Goal: Task Accomplishment & Management: Complete application form

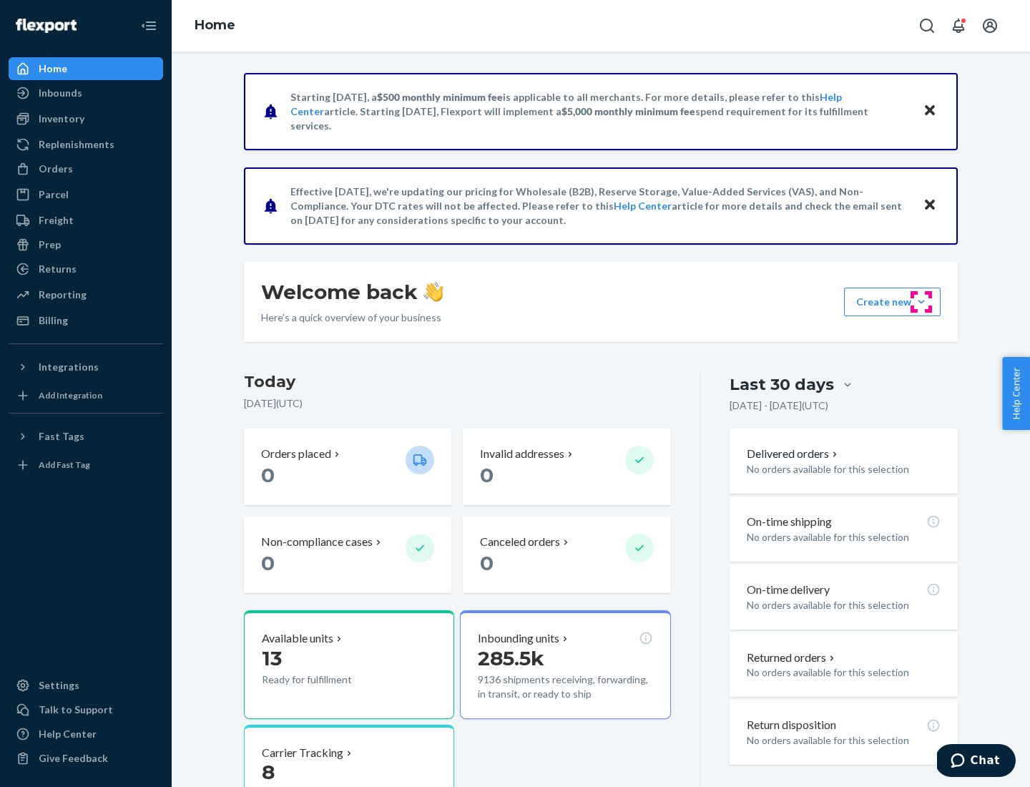
click at [921, 302] on button "Create new Create new inbound Create new order Create new product" at bounding box center [892, 302] width 97 height 29
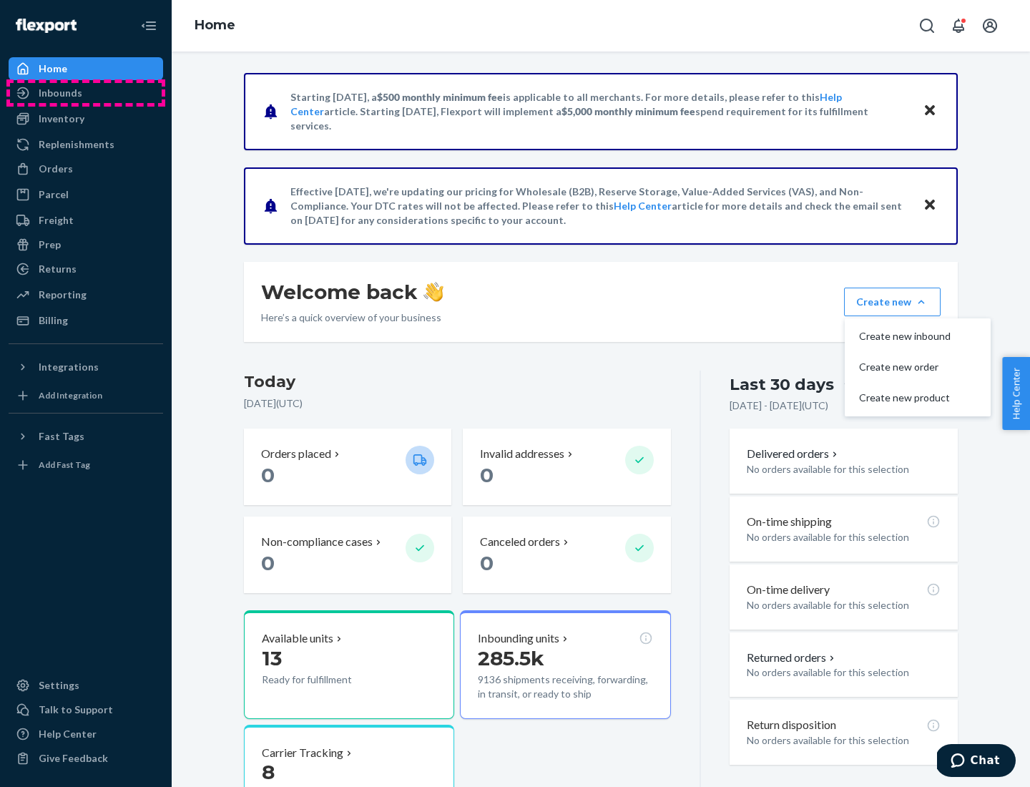
click at [86, 93] on div "Inbounds" at bounding box center [86, 93] width 152 height 20
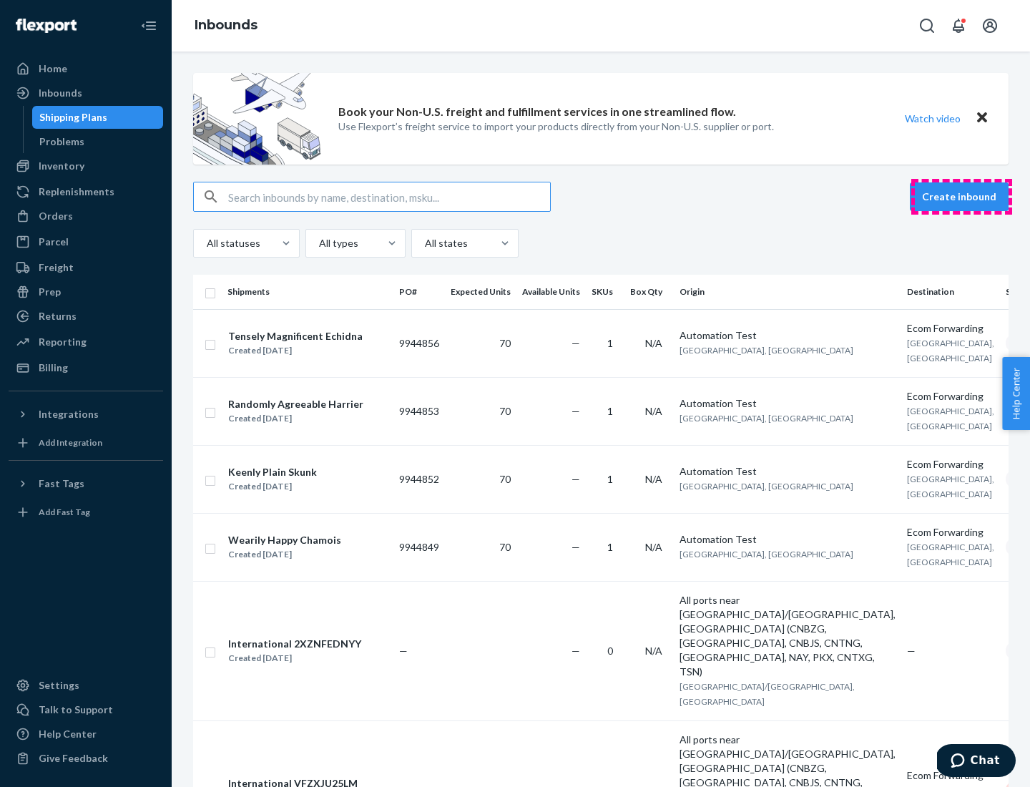
click at [961, 197] on button "Create inbound" at bounding box center [959, 196] width 99 height 29
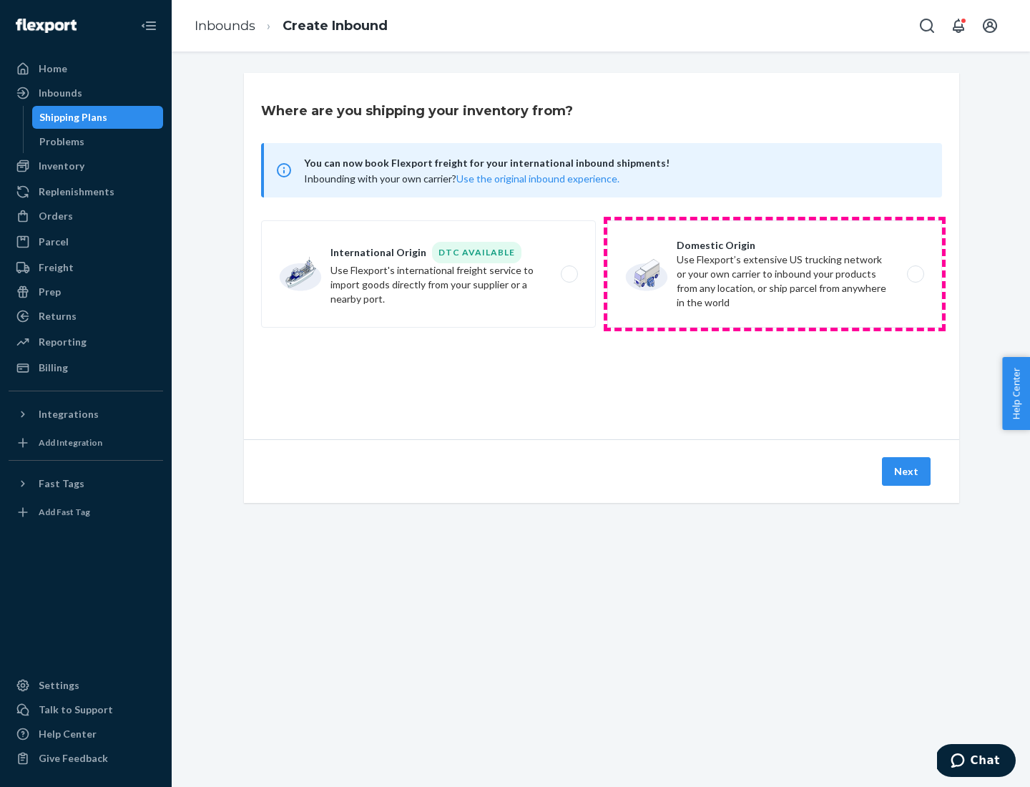
click at [775, 274] on label "Domestic Origin Use Flexport’s extensive US trucking network or your own carrie…" at bounding box center [774, 273] width 335 height 107
click at [915, 274] on input "Domestic Origin Use Flexport’s extensive US trucking network or your own carrie…" at bounding box center [919, 274] width 9 height 9
radio input "true"
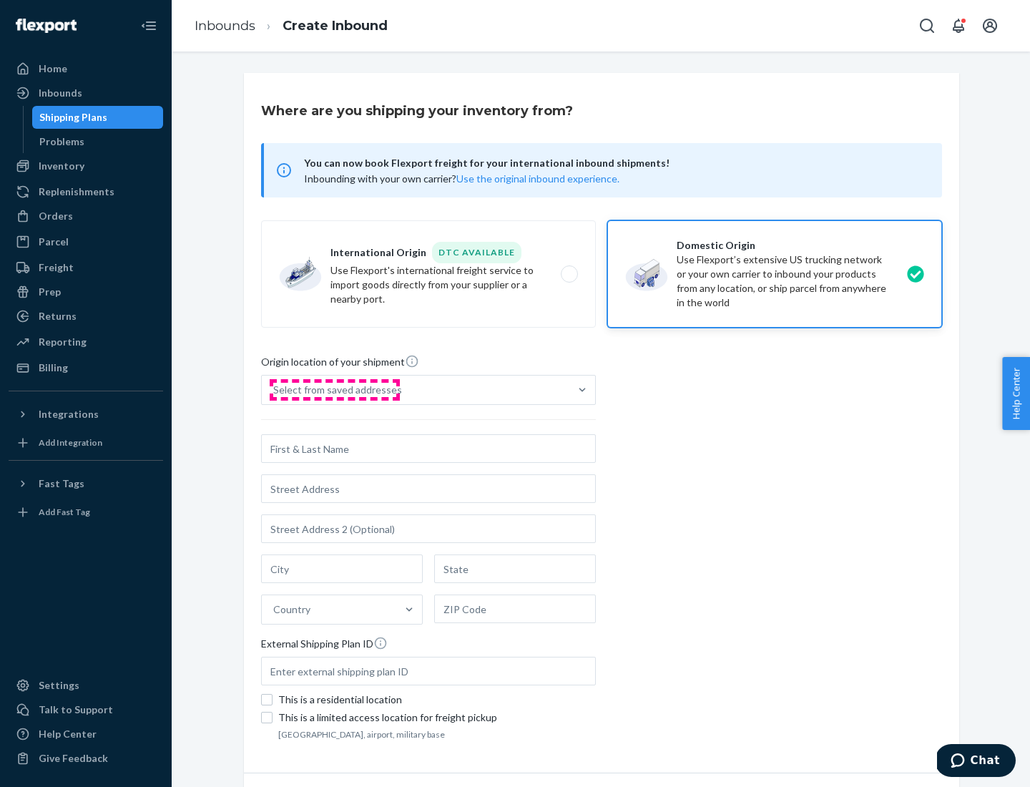
click at [334, 390] on div "Select from saved addresses" at bounding box center [337, 390] width 129 height 14
click at [275, 390] on input "Select from saved addresses" at bounding box center [273, 390] width 1 height 14
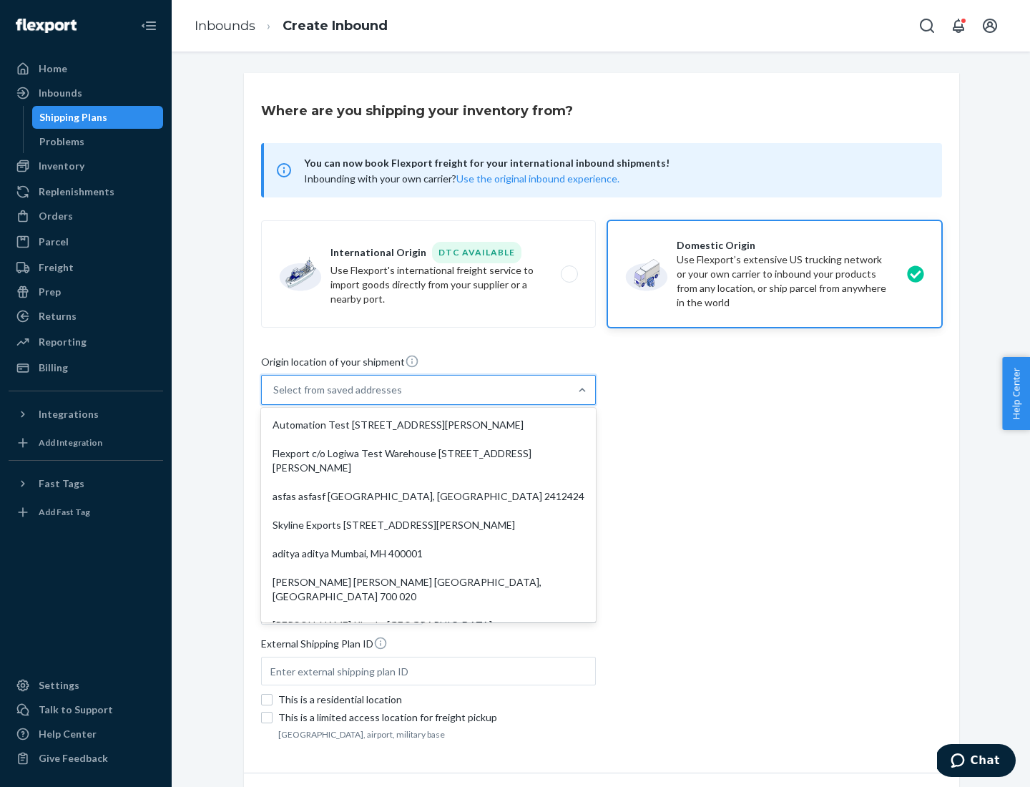
scroll to position [6, 0]
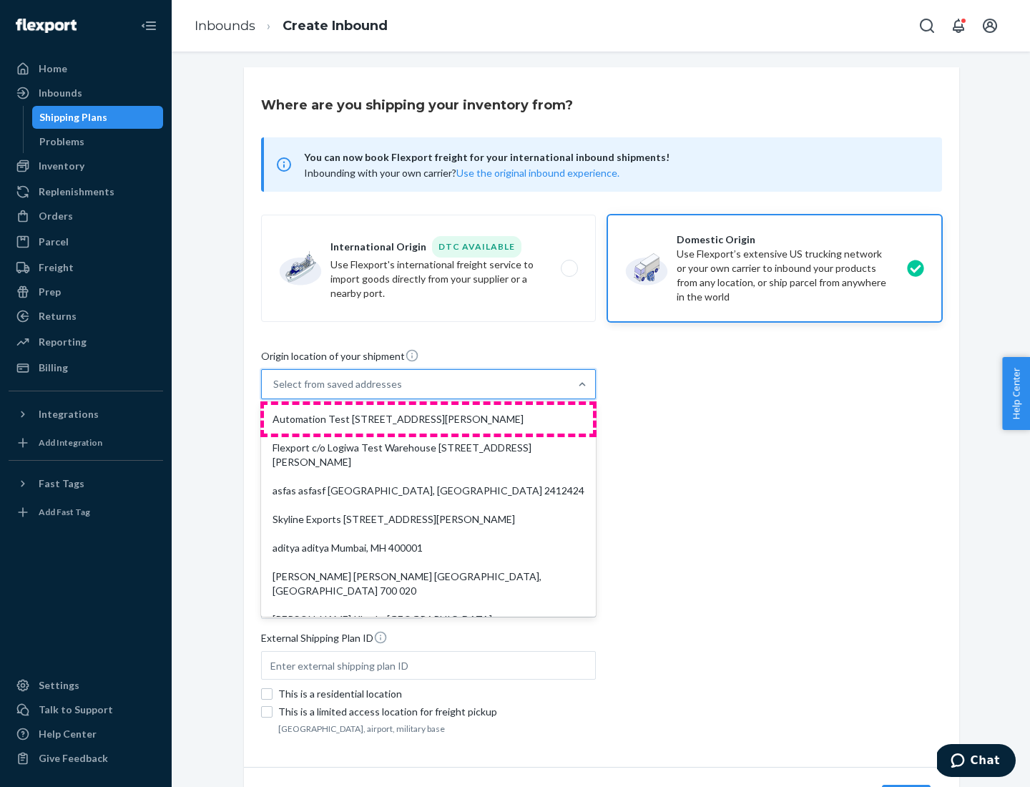
click at [429, 419] on div "Automation Test [STREET_ADDRESS][PERSON_NAME]" at bounding box center [428, 419] width 329 height 29
click at [275, 391] on input "option Automation Test [STREET_ADDRESS][PERSON_NAME]. 9 results available. Use …" at bounding box center [273, 384] width 1 height 14
type input "Automation Test"
type input "9th Floor"
type input "[GEOGRAPHIC_DATA]"
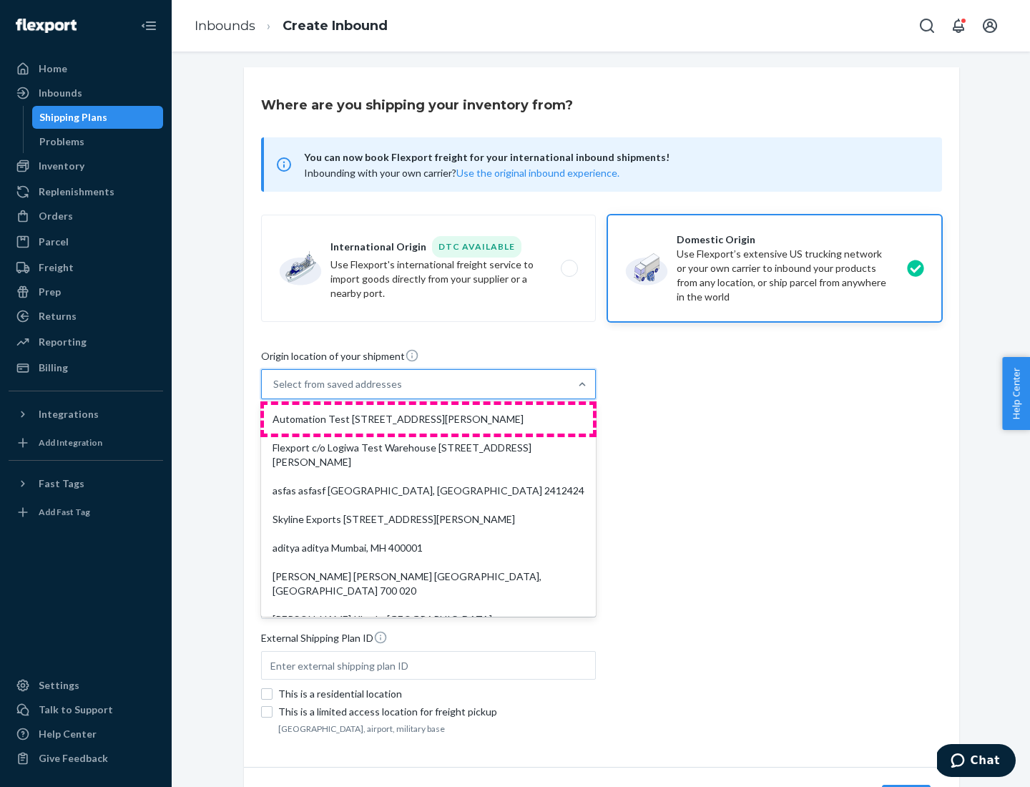
type input "CA"
type input "94104"
type input "[STREET_ADDRESS][PERSON_NAME]"
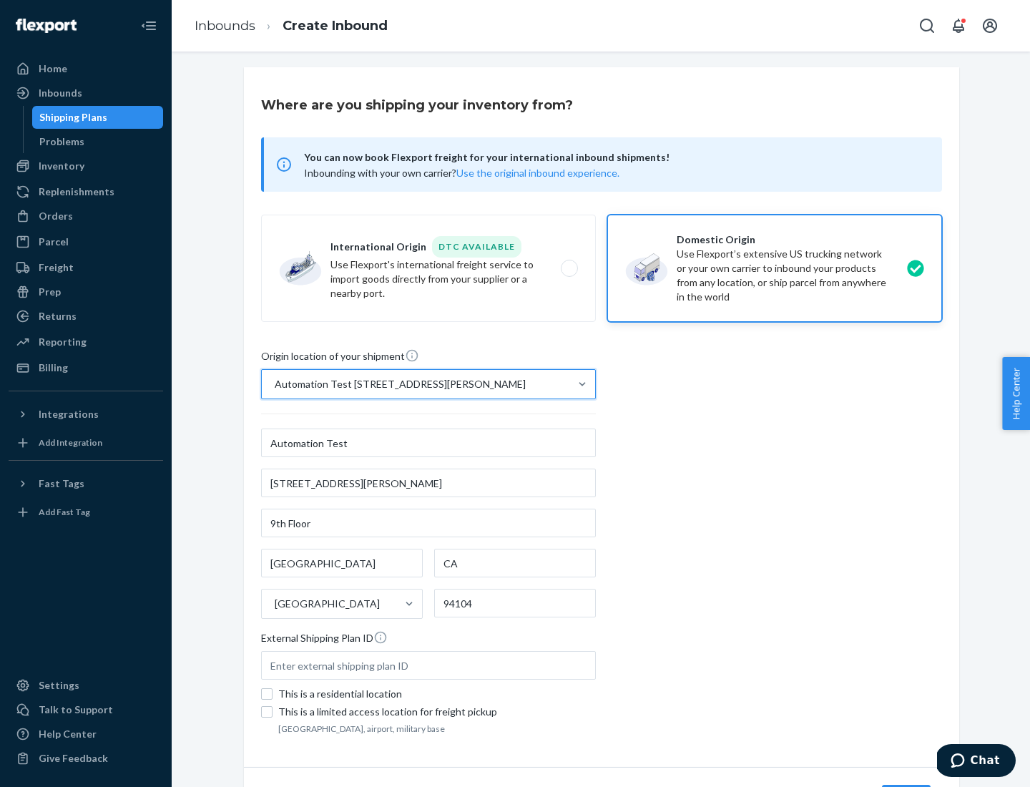
scroll to position [84, 0]
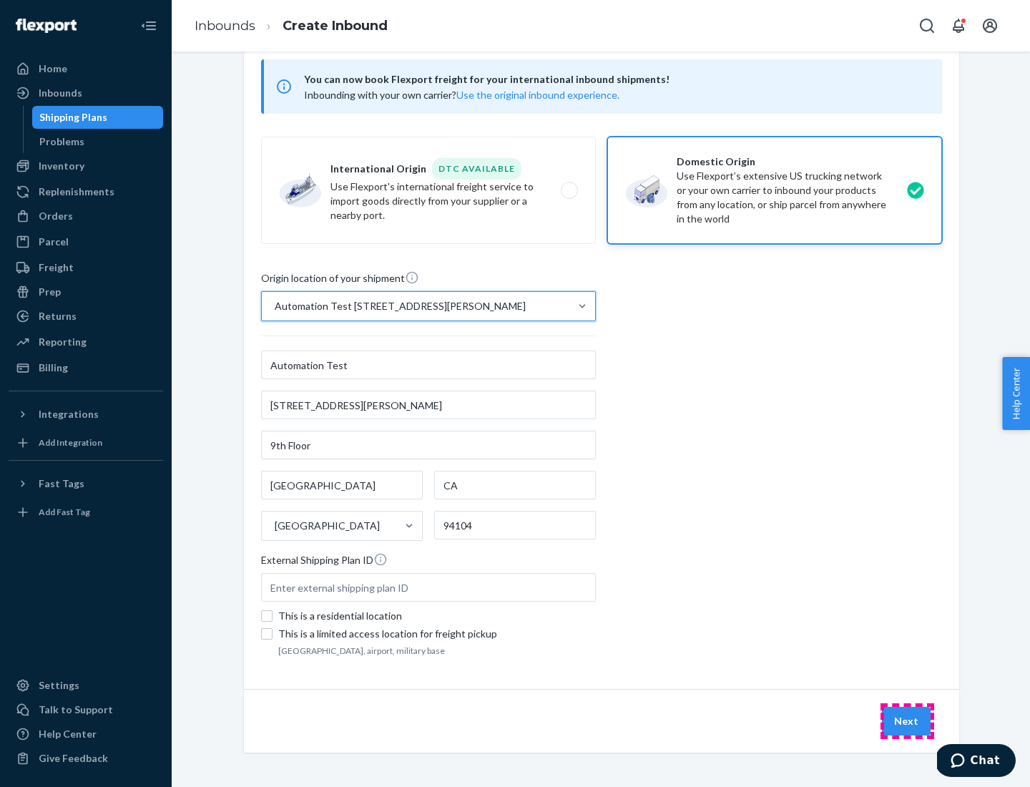
click at [907, 721] on button "Next" at bounding box center [906, 721] width 49 height 29
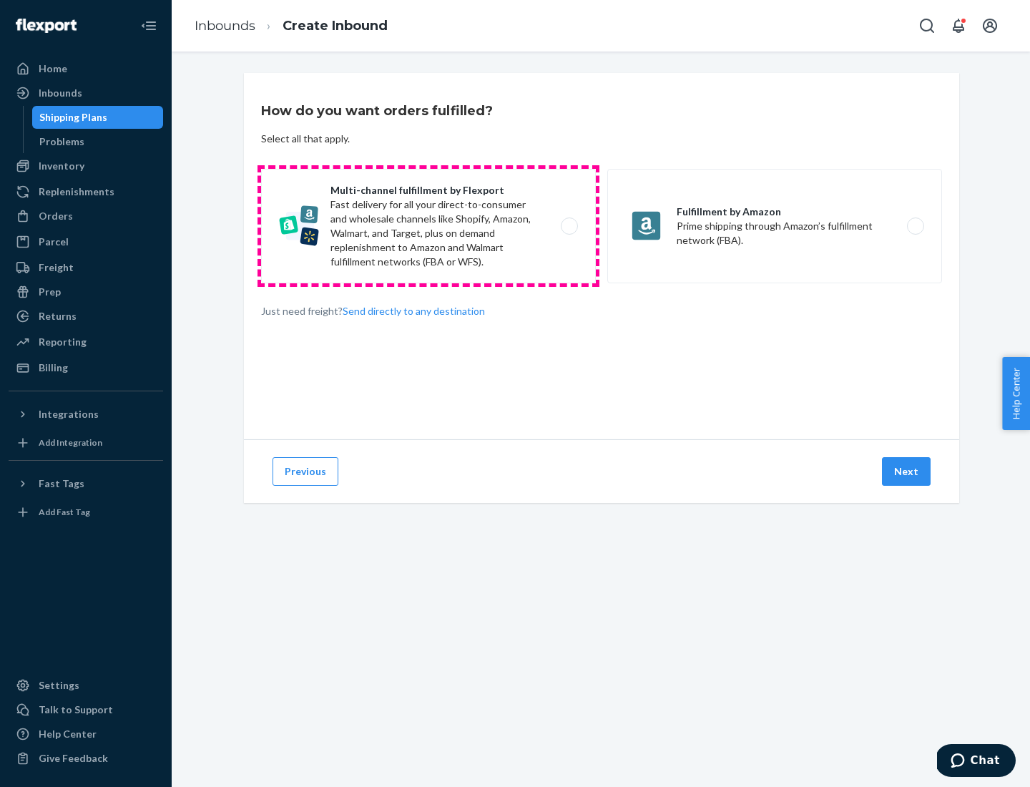
click at [429, 226] on label "Multi-channel fulfillment by Flexport Fast delivery for all your direct-to-cons…" at bounding box center [428, 226] width 335 height 114
click at [569, 226] on input "Multi-channel fulfillment by Flexport Fast delivery for all your direct-to-cons…" at bounding box center [573, 226] width 9 height 9
radio input "true"
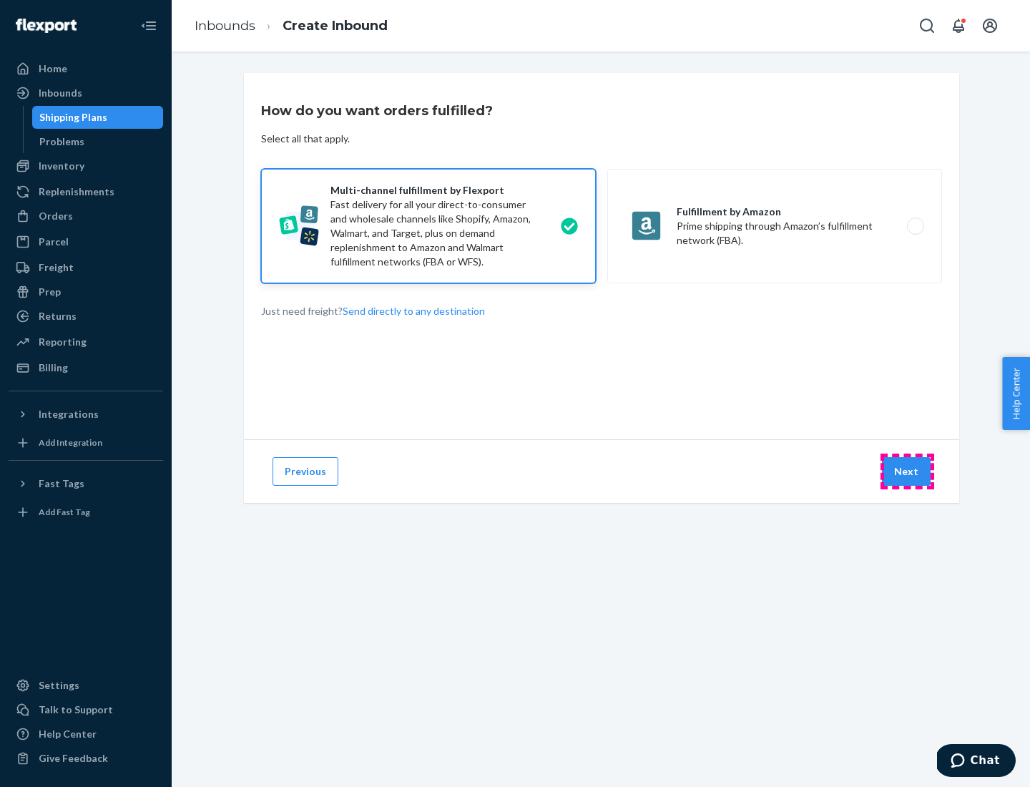
click at [907, 471] on button "Next" at bounding box center [906, 471] width 49 height 29
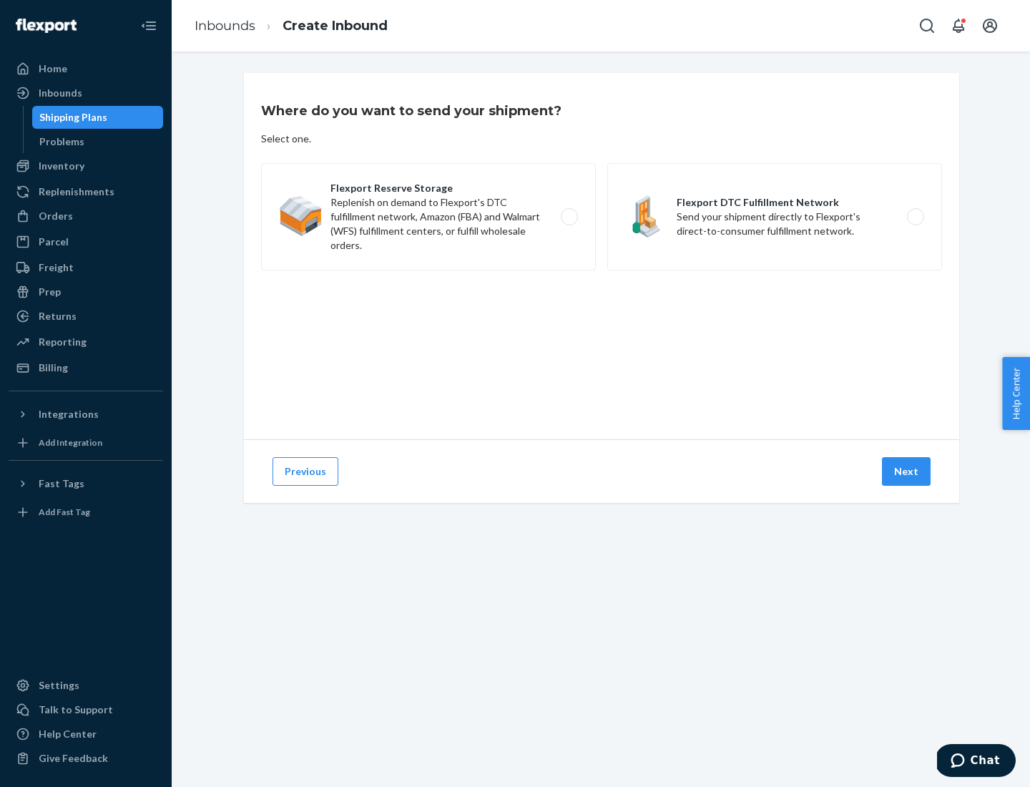
click at [775, 217] on label "Flexport DTC Fulfillment Network Send your shipment directly to Flexport's dire…" at bounding box center [774, 216] width 335 height 107
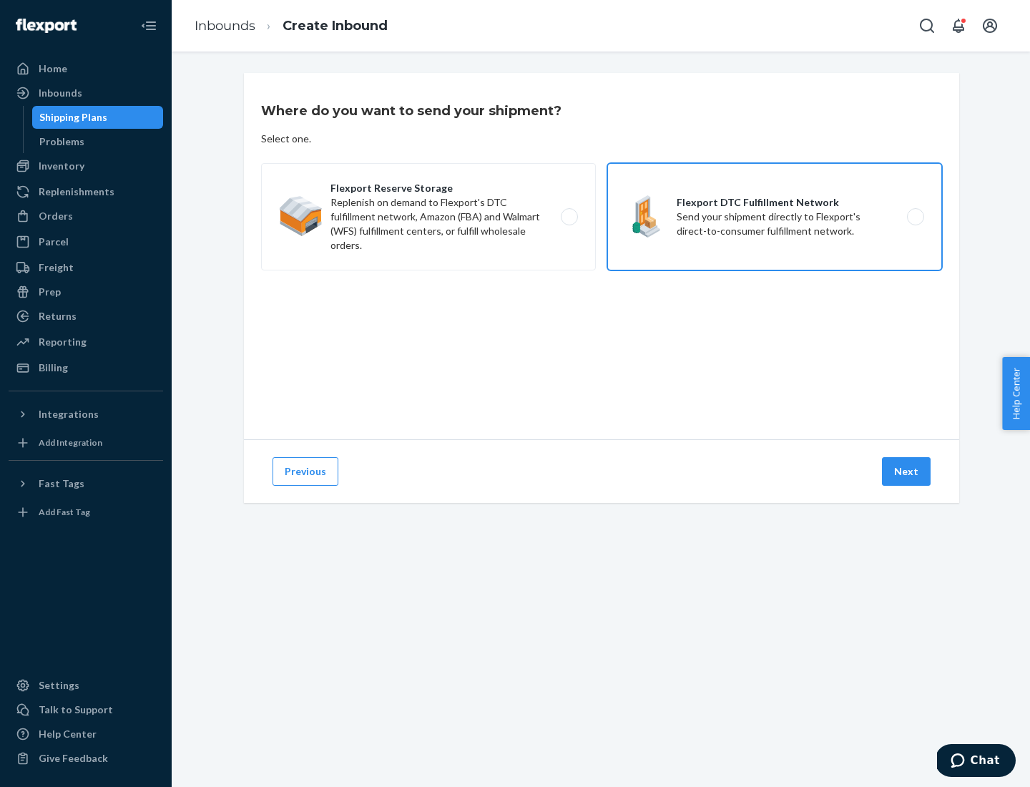
click at [915, 217] on input "Flexport DTC Fulfillment Network Send your shipment directly to Flexport's dire…" at bounding box center [919, 216] width 9 height 9
radio input "true"
click at [907, 471] on button "Next" at bounding box center [906, 471] width 49 height 29
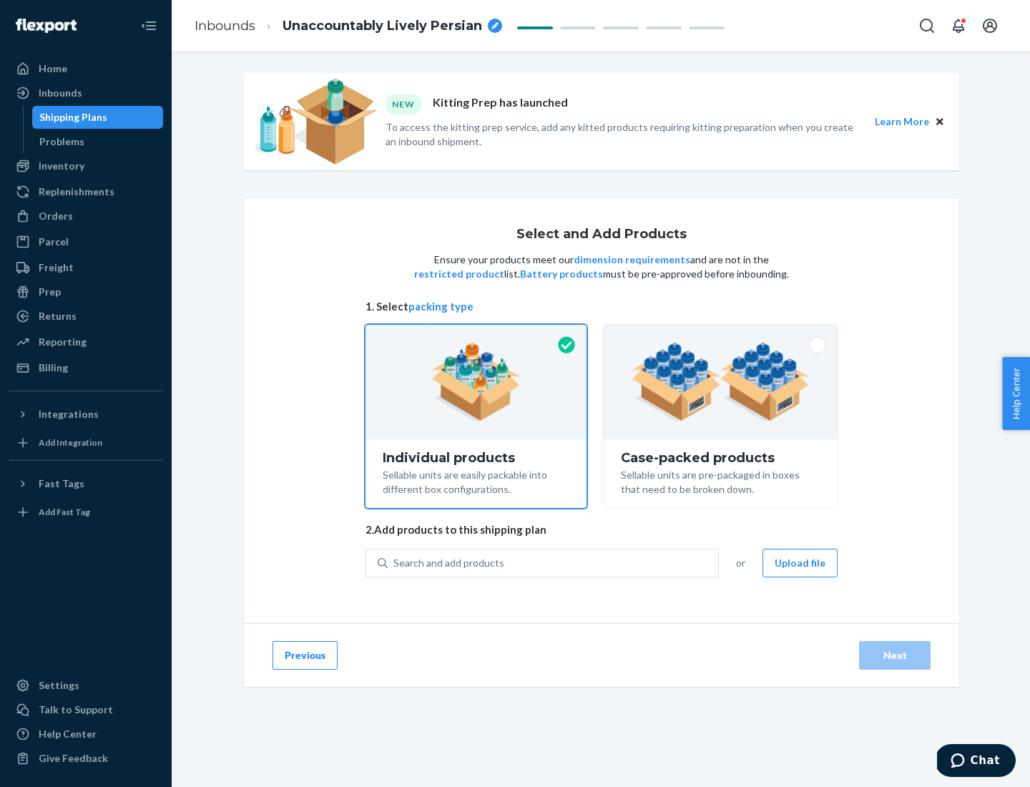
click at [721, 382] on img at bounding box center [721, 382] width 178 height 79
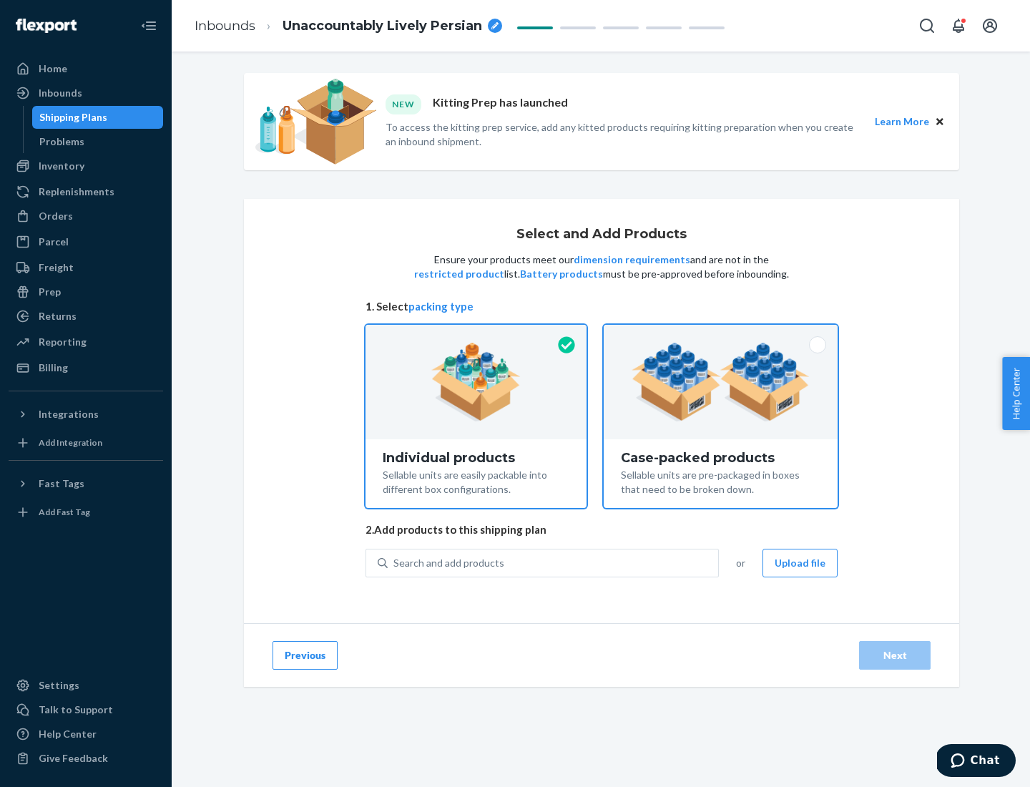
click at [721, 334] on input "Case-packed products Sellable units are pre-packaged in boxes that need to be b…" at bounding box center [720, 329] width 9 height 9
radio input "true"
radio input "false"
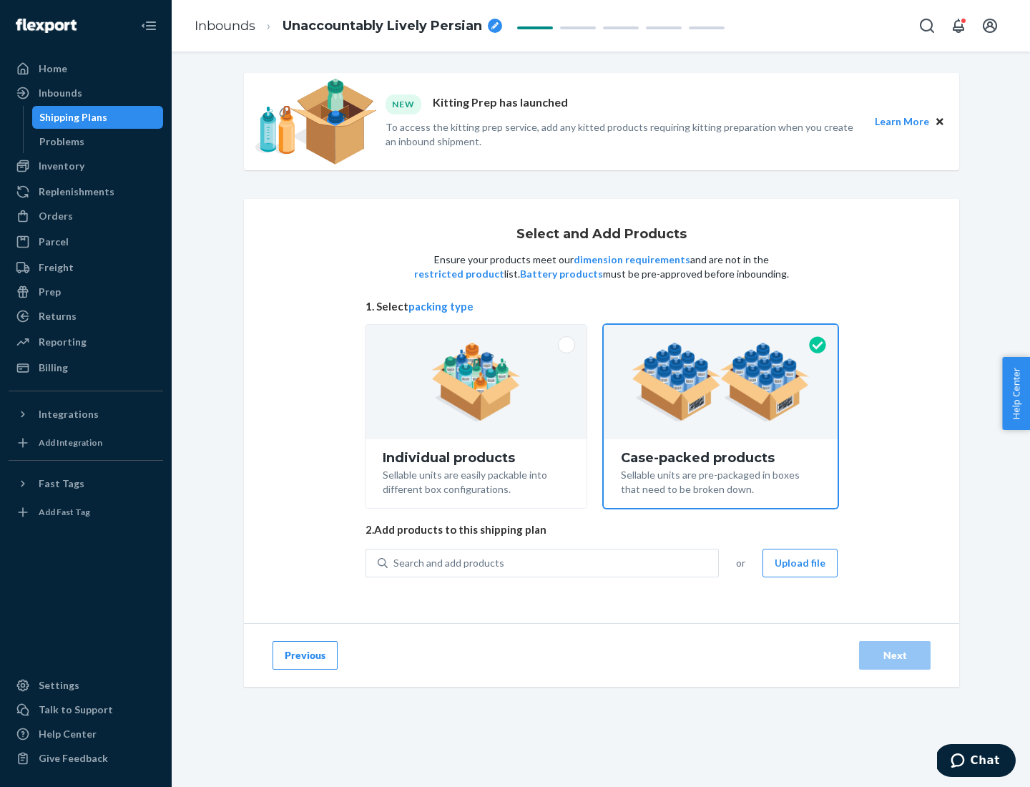
click at [554, 562] on div "Search and add products" at bounding box center [553, 563] width 331 height 26
click at [395, 562] on input "Search and add products" at bounding box center [393, 563] width 1 height 14
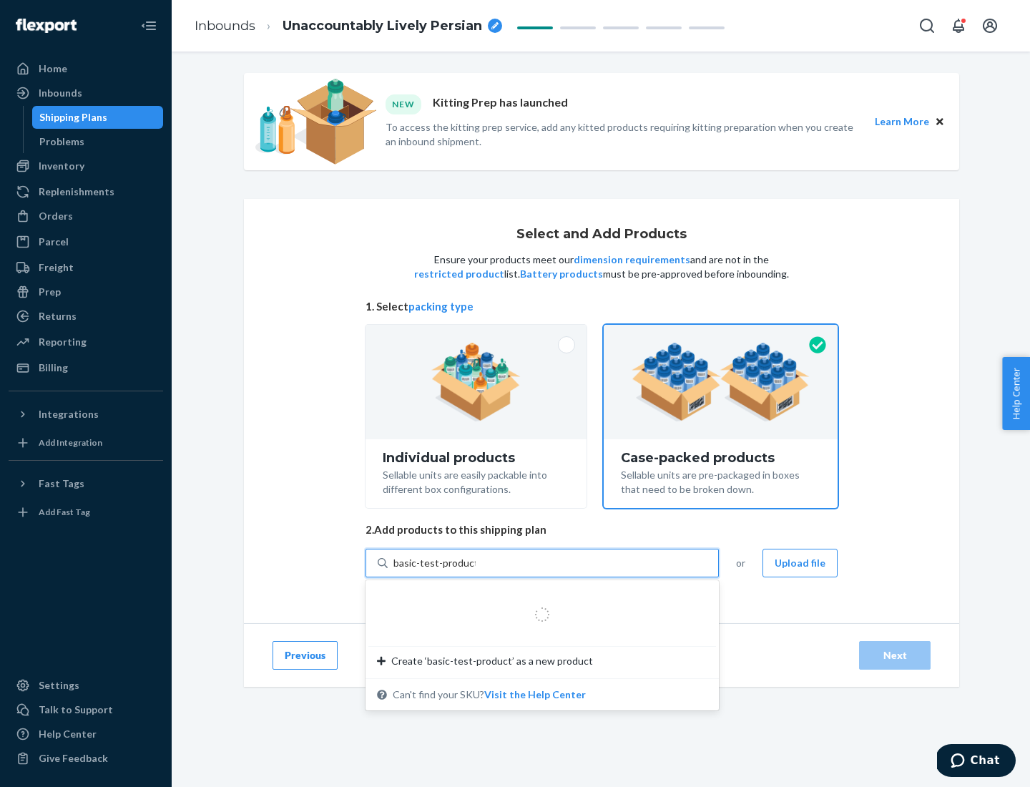
type input "basic-test-product-1"
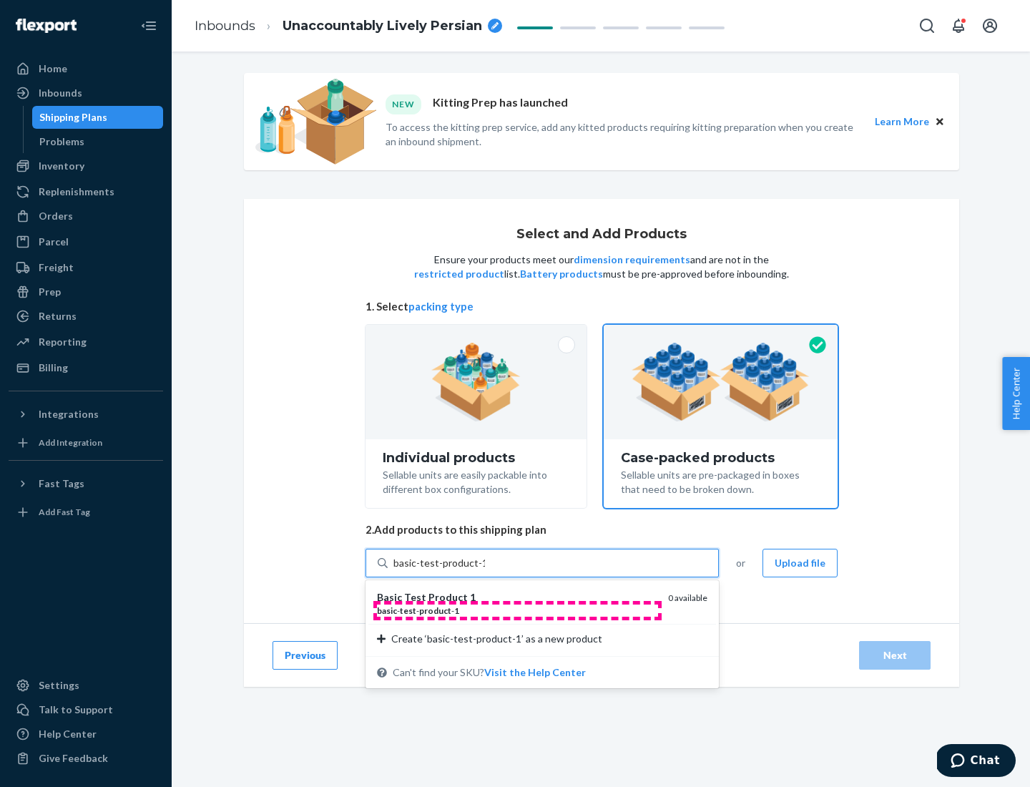
click at [517, 610] on div "basic - test - product - 1" at bounding box center [517, 610] width 280 height 12
click at [485, 570] on input "basic-test-product-1" at bounding box center [439, 563] width 92 height 14
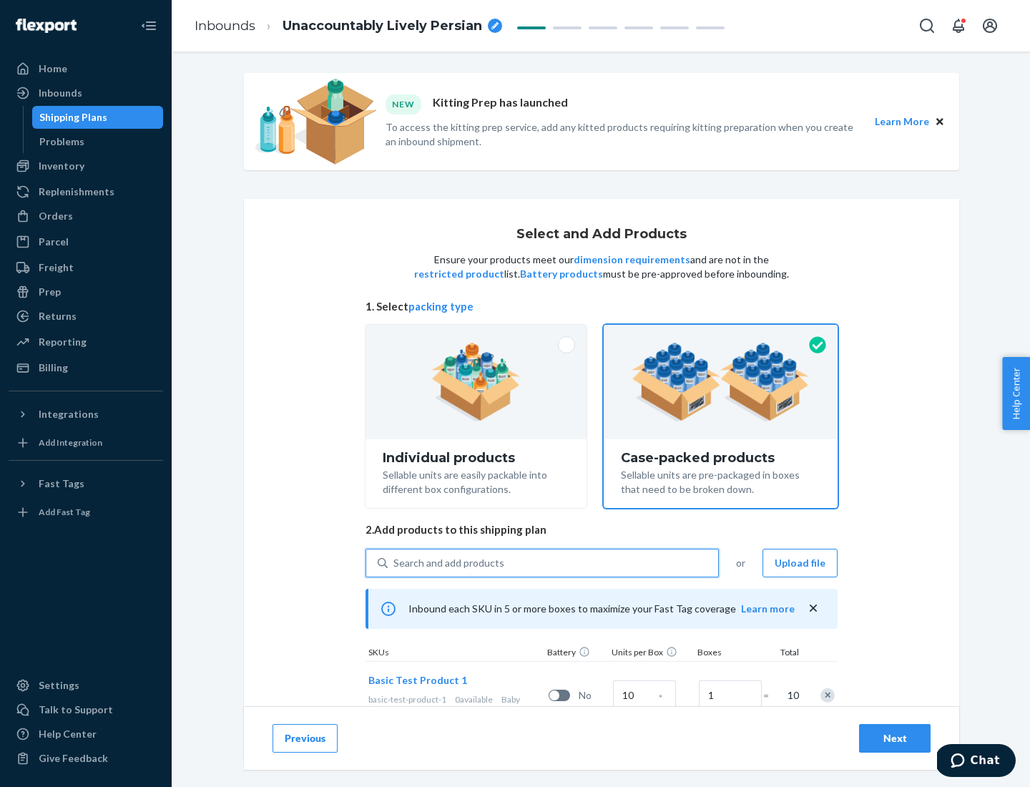
scroll to position [52, 0]
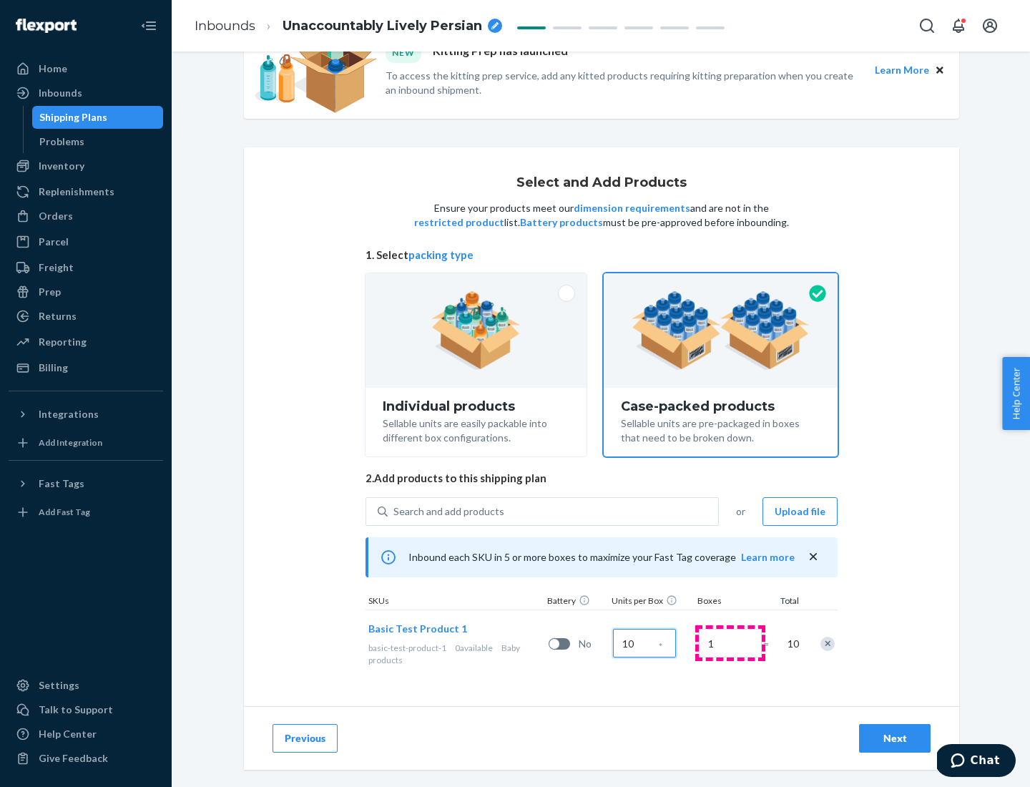
type input "10"
type input "7"
click at [895, 738] on div "Next" at bounding box center [894, 738] width 47 height 14
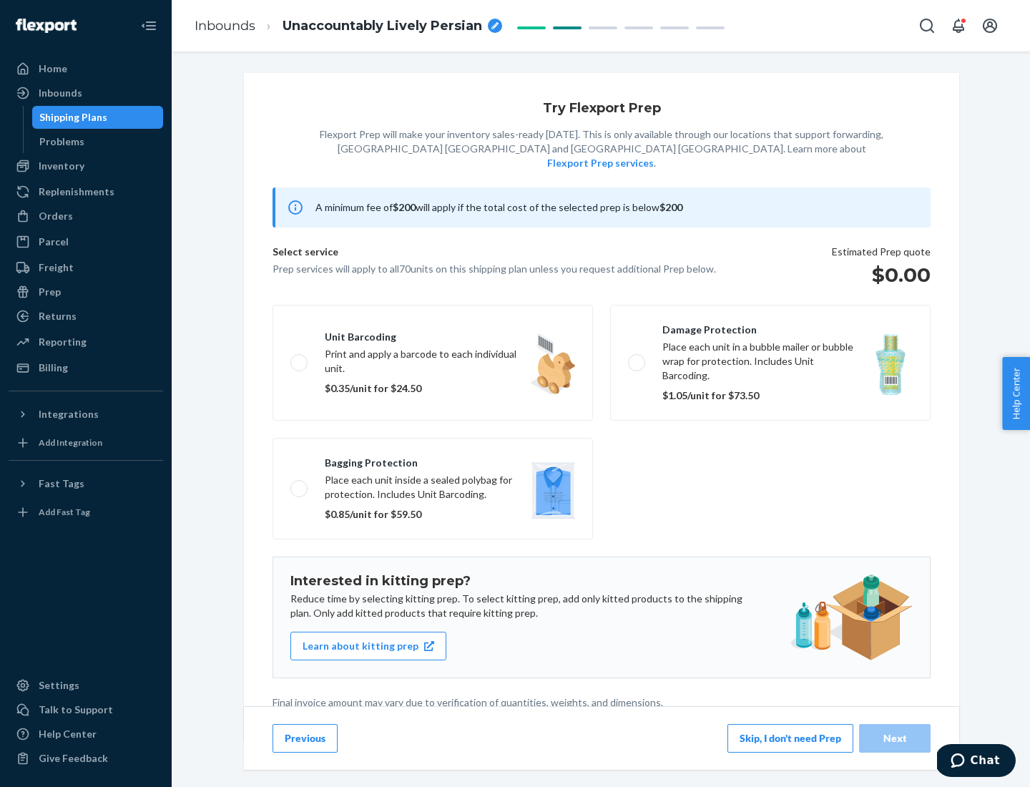
scroll to position [4, 0]
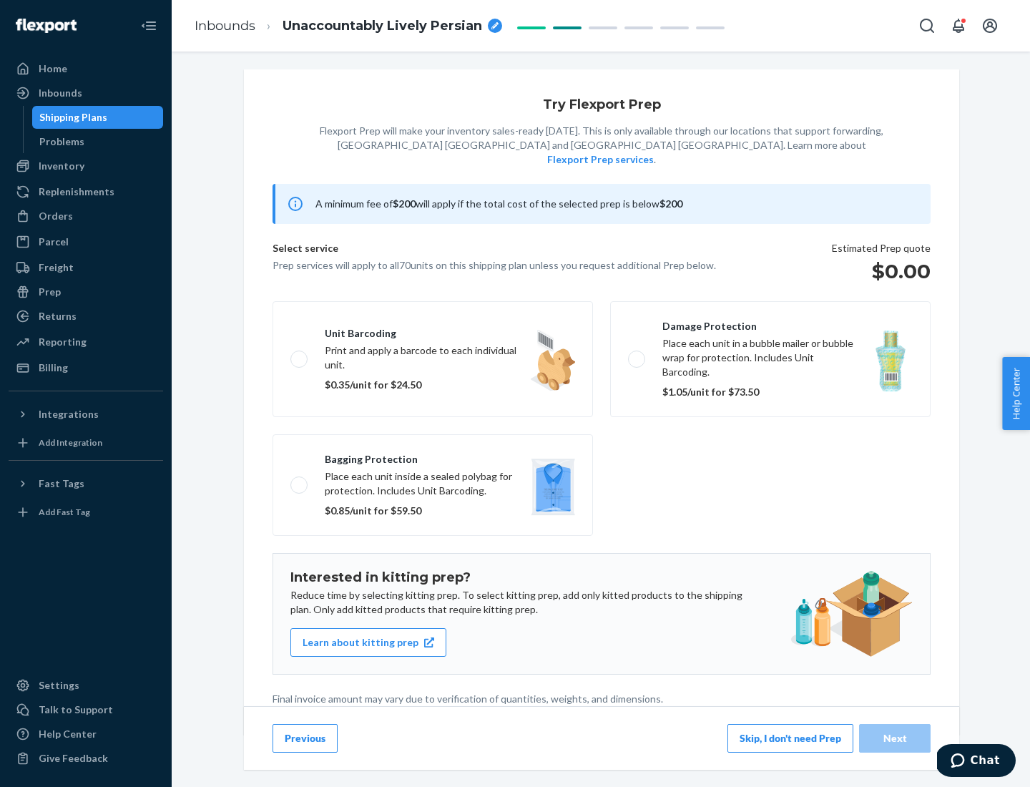
click at [433, 456] on label "Bagging protection Place each unit inside a sealed polybag for protection. Incl…" at bounding box center [433, 485] width 320 height 102
click at [300, 480] on input "Bagging protection Place each unit inside a sealed polybag for protection. Incl…" at bounding box center [294, 484] width 9 height 9
checkbox input "true"
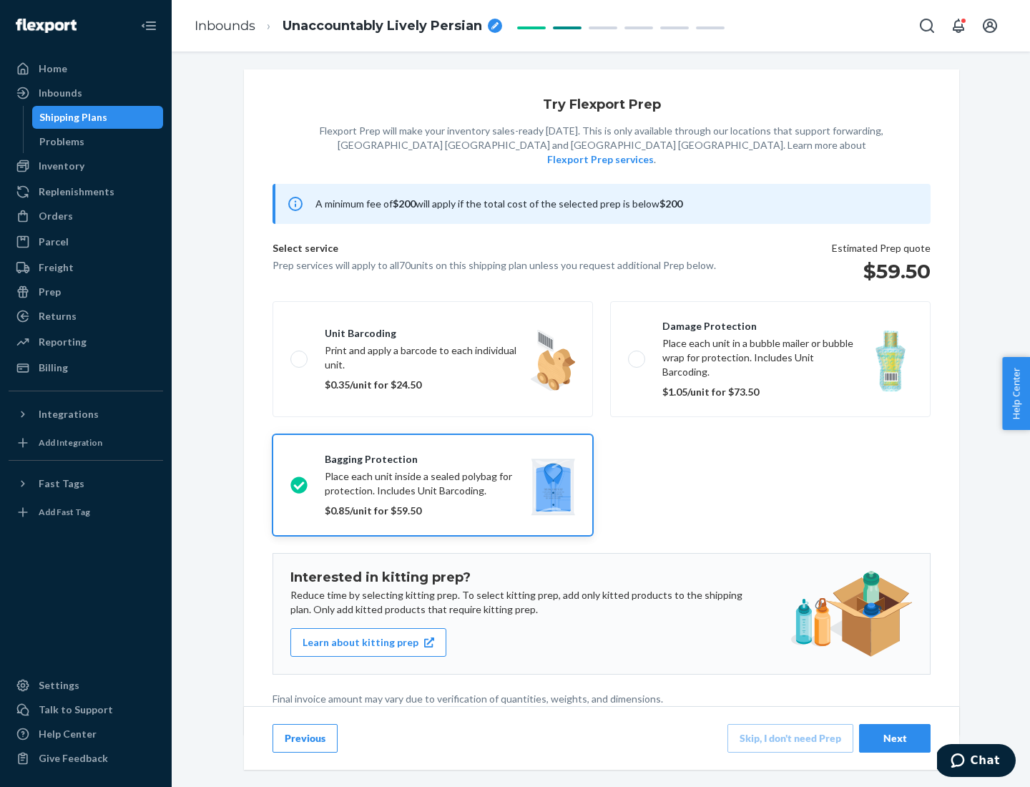
click at [895, 738] on div "Next" at bounding box center [894, 738] width 47 height 14
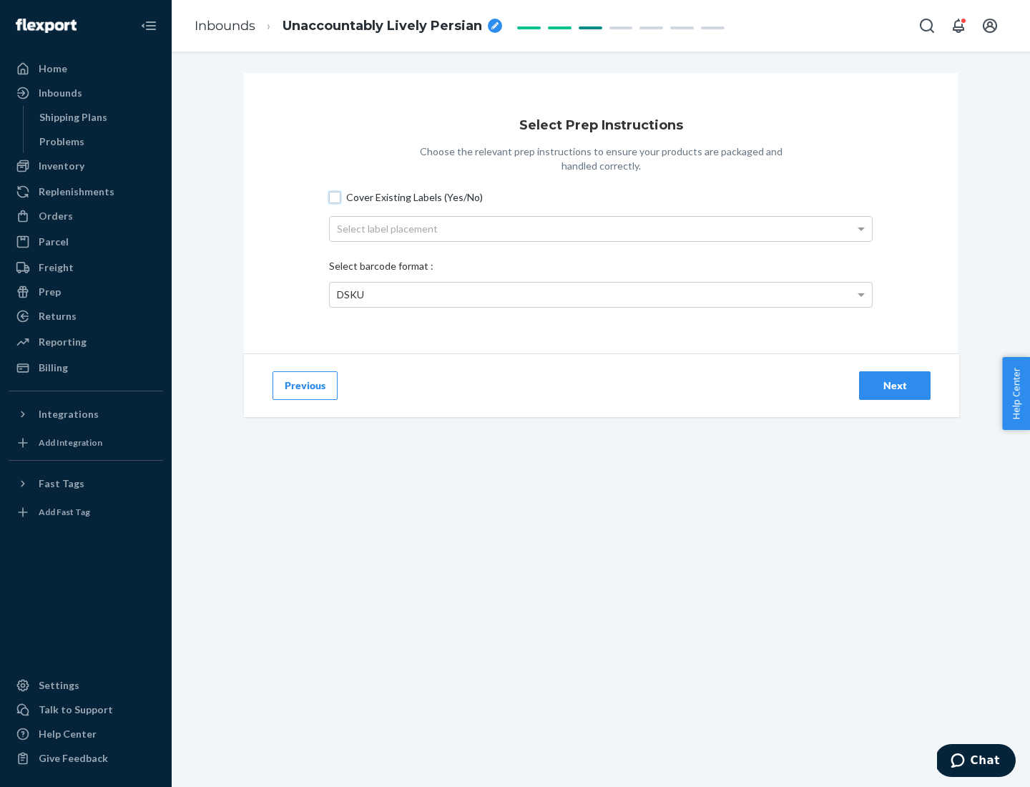
click at [335, 197] on input "Cover Existing Labels (Yes/No)" at bounding box center [334, 197] width 11 height 11
checkbox input "true"
click at [601, 228] on div "Select label placement" at bounding box center [601, 229] width 542 height 24
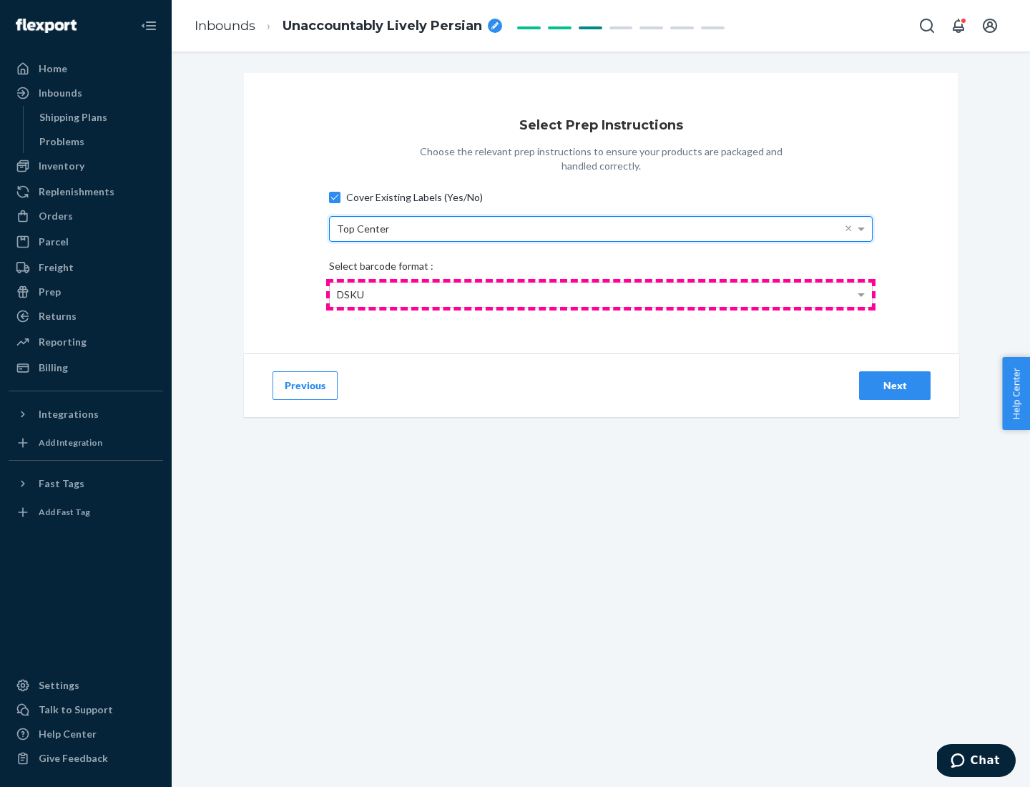
click at [601, 294] on div "DSKU" at bounding box center [601, 295] width 542 height 24
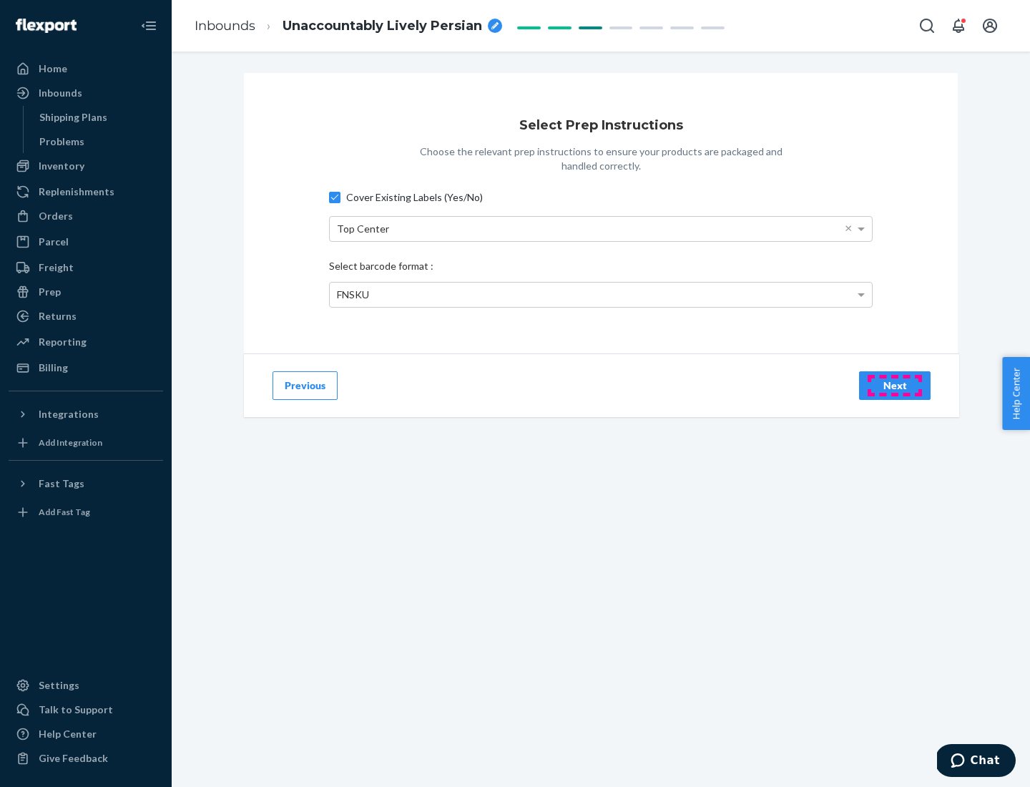
click at [895, 385] on div "Next" at bounding box center [894, 385] width 47 height 14
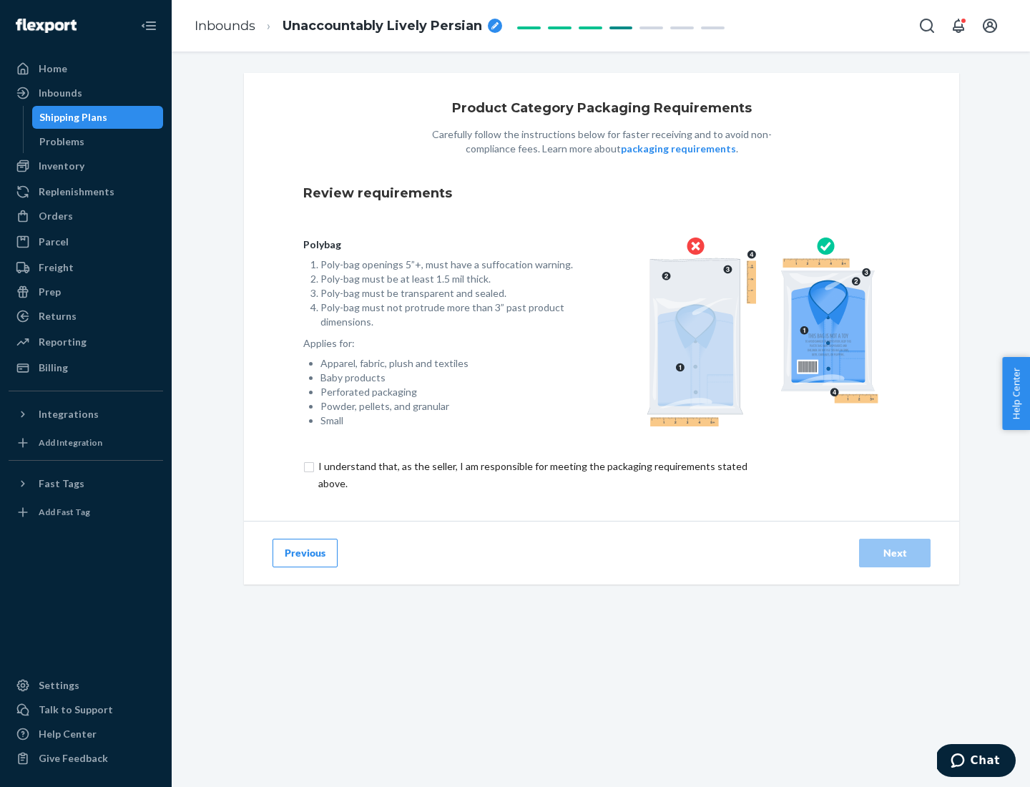
click at [532, 474] on input "checkbox" at bounding box center [541, 475] width 476 height 34
checkbox input "true"
click at [895, 552] on div "Next" at bounding box center [894, 553] width 47 height 14
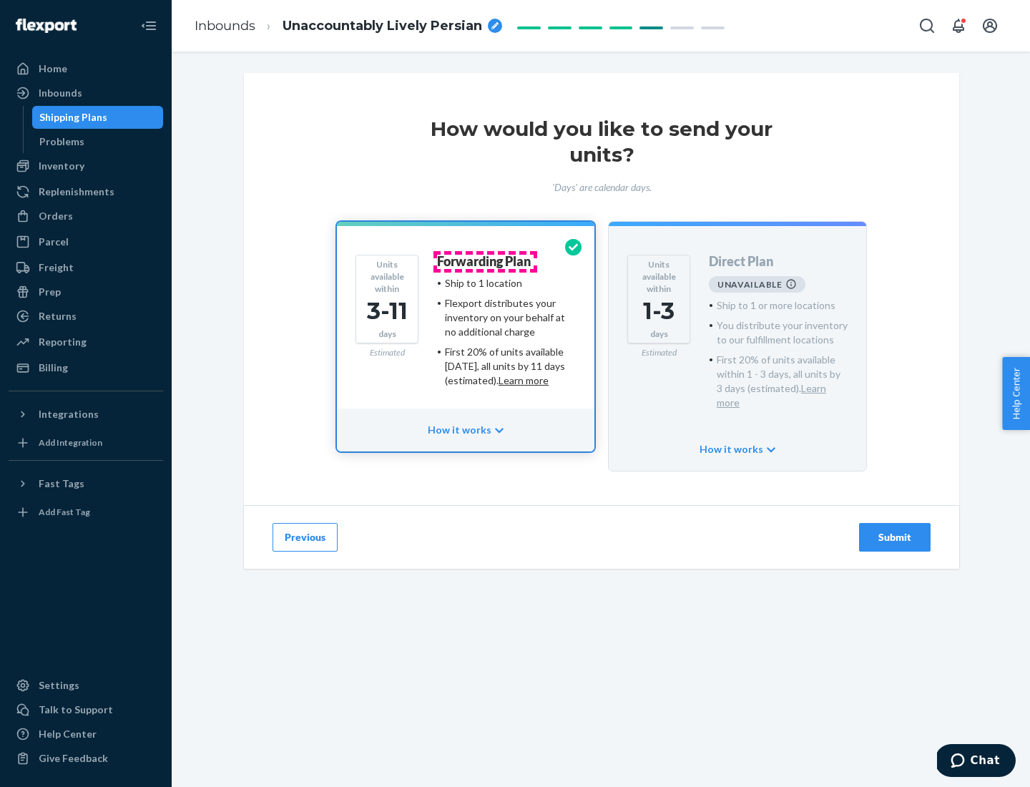
click at [485, 261] on h4 "Forwarding Plan" at bounding box center [484, 262] width 94 height 14
click at [895, 530] on div "Submit" at bounding box center [894, 537] width 47 height 14
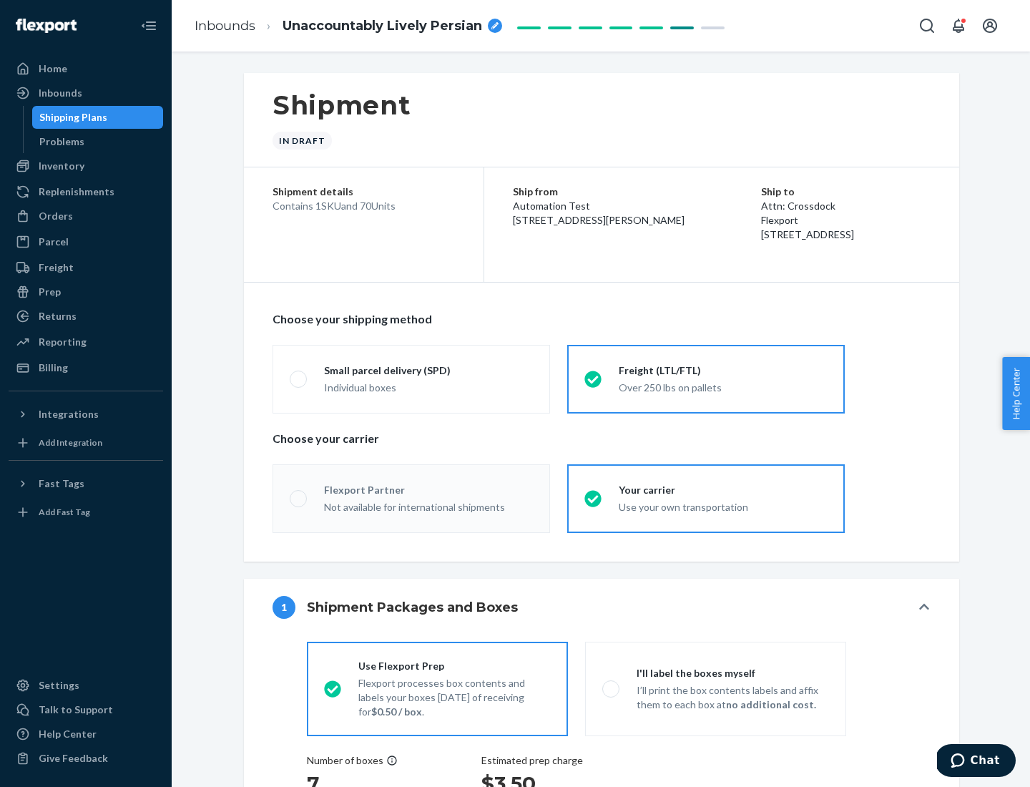
radio input "true"
radio input "false"
radio input "true"
radio input "false"
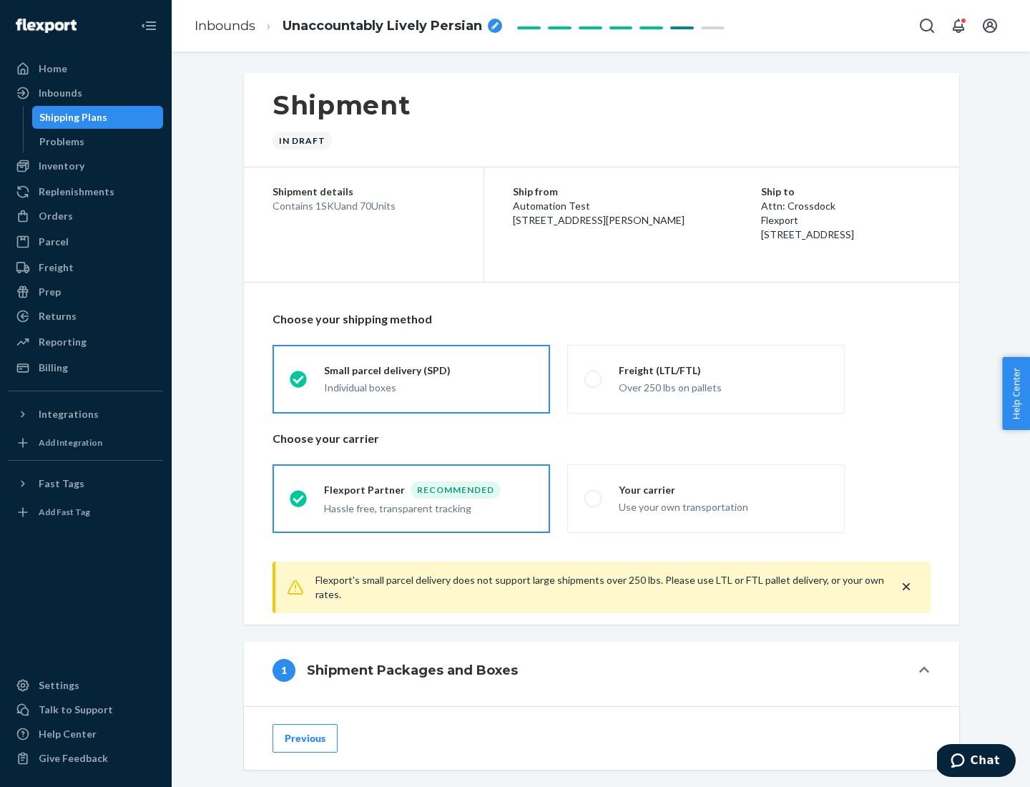
click at [706, 378] on div "Over 250 lbs on pallets" at bounding box center [723, 386] width 209 height 17
click at [594, 378] on input "Freight (LTL/FTL) Over 250 lbs on pallets" at bounding box center [588, 378] width 9 height 9
radio input "true"
radio input "false"
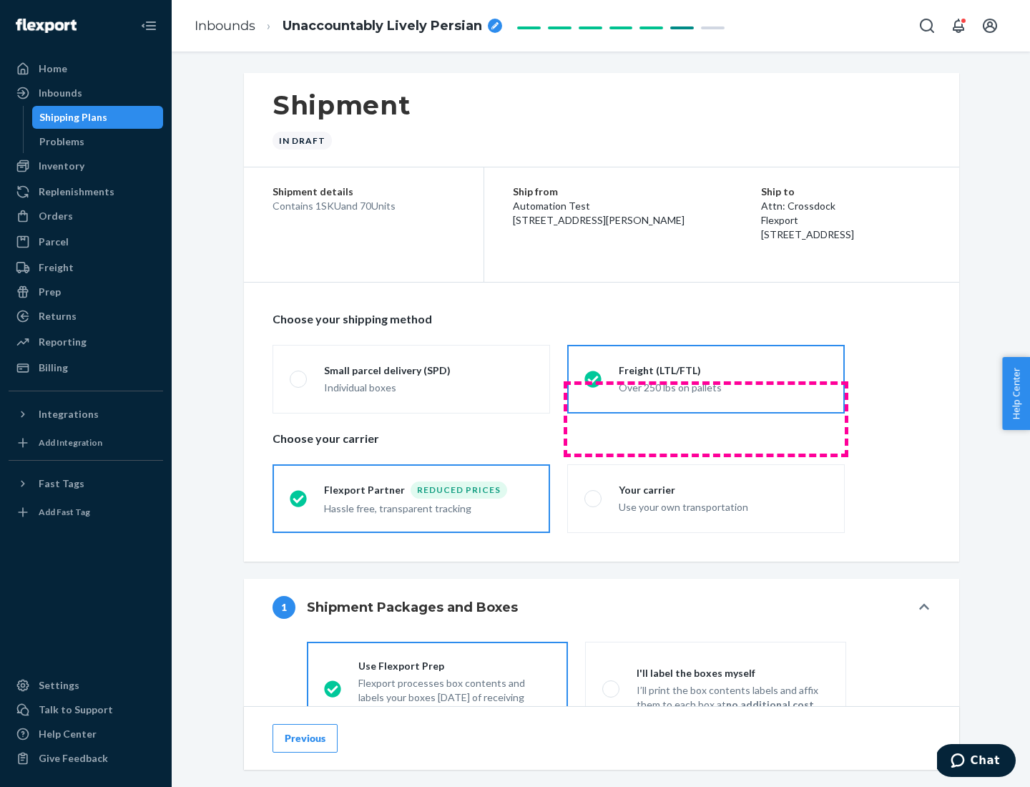
scroll to position [79, 0]
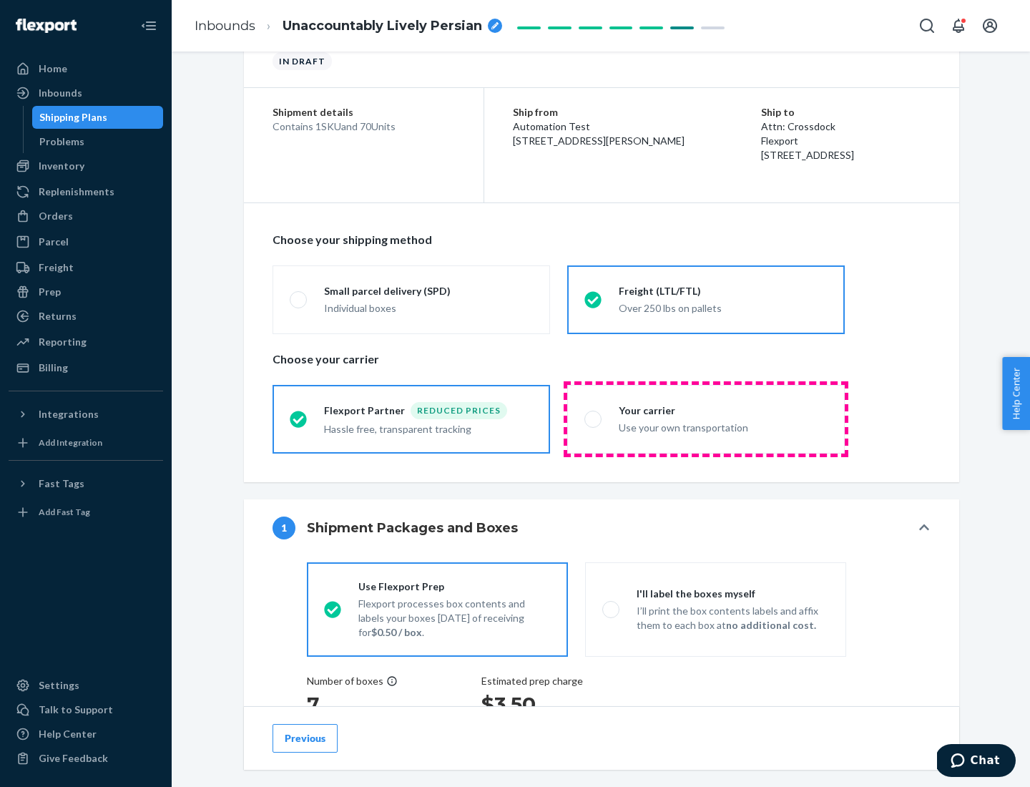
click at [706, 418] on div "Use your own transportation" at bounding box center [723, 426] width 209 height 17
click at [594, 418] on input "Your carrier Use your own transportation" at bounding box center [588, 418] width 9 height 9
radio input "true"
radio input "false"
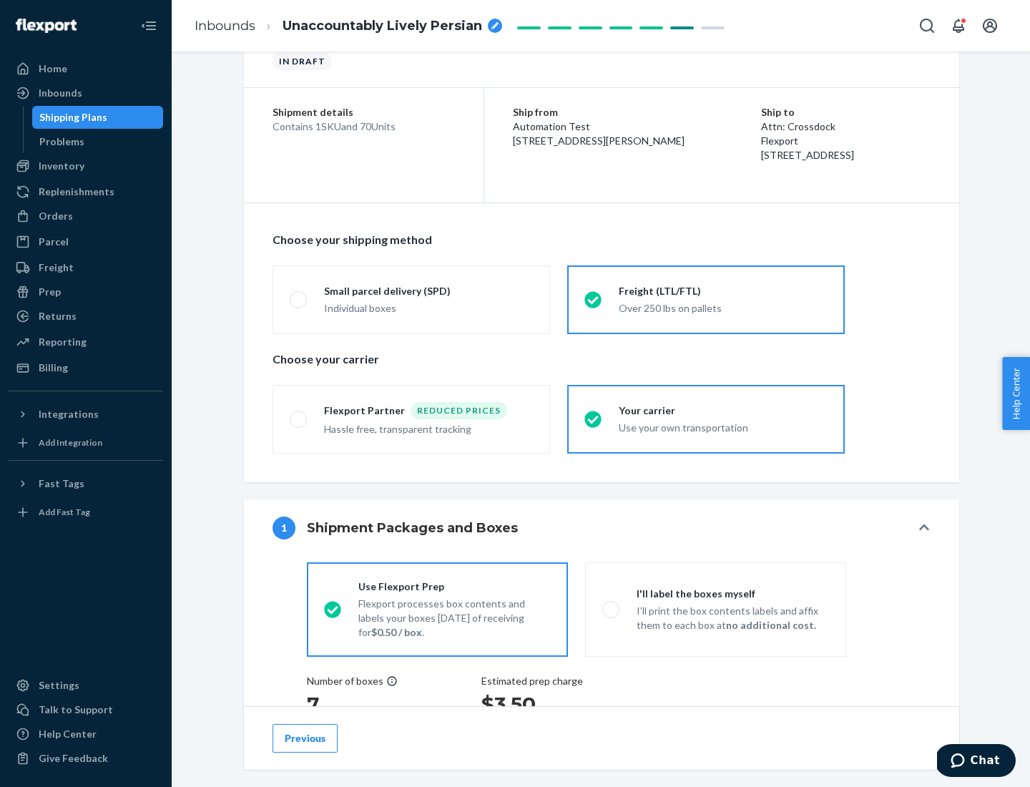
scroll to position [270, 0]
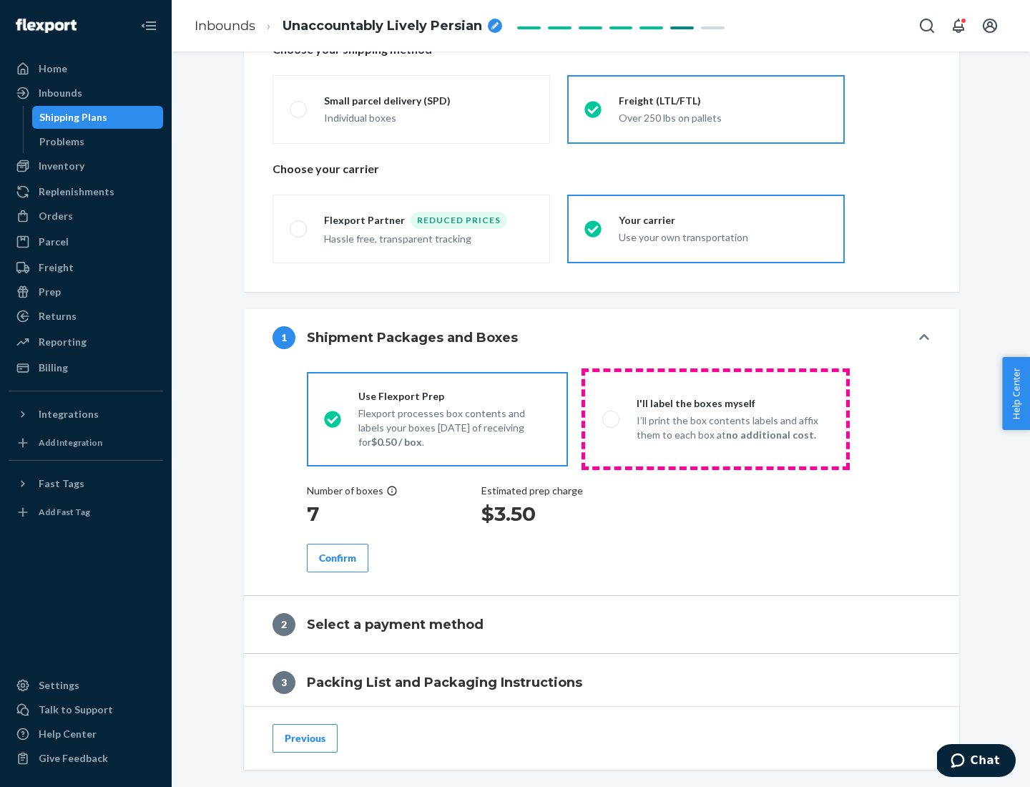
click at [715, 418] on p "I’ll print the box contents labels and affix them to each box at no additional …" at bounding box center [733, 427] width 192 height 29
click at [612, 418] on input "I'll label the boxes myself I’ll print the box contents labels and affix them t…" at bounding box center [606, 418] width 9 height 9
radio input "true"
radio input "false"
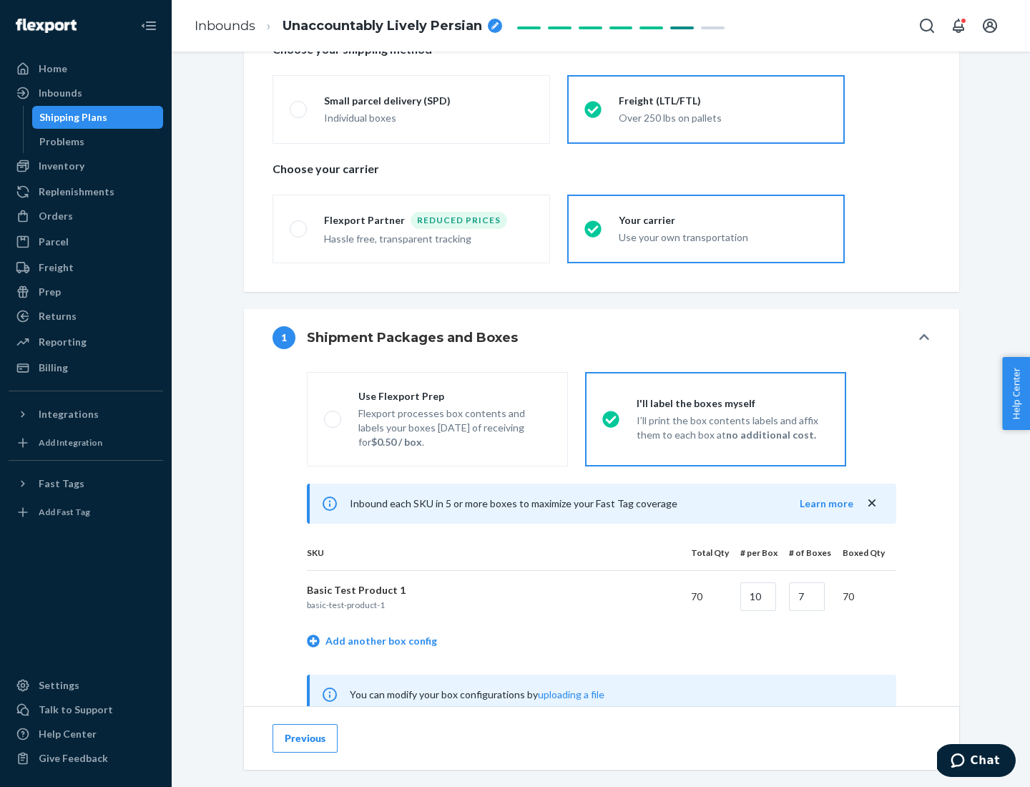
scroll to position [447, 0]
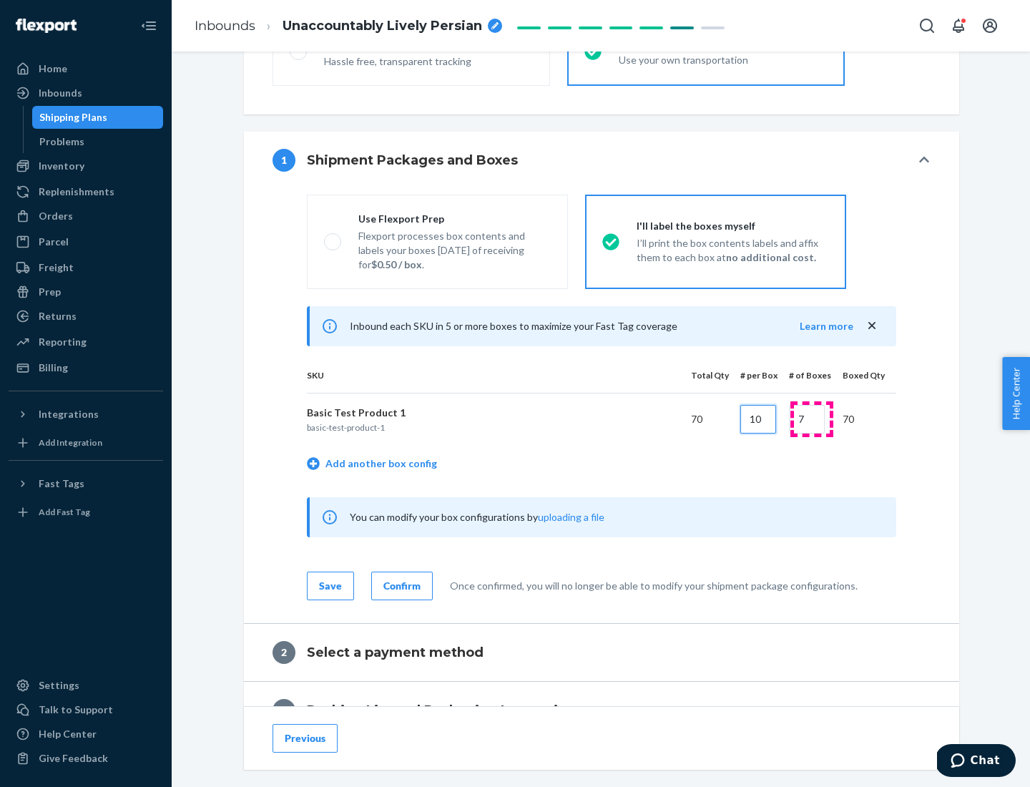
type input "10"
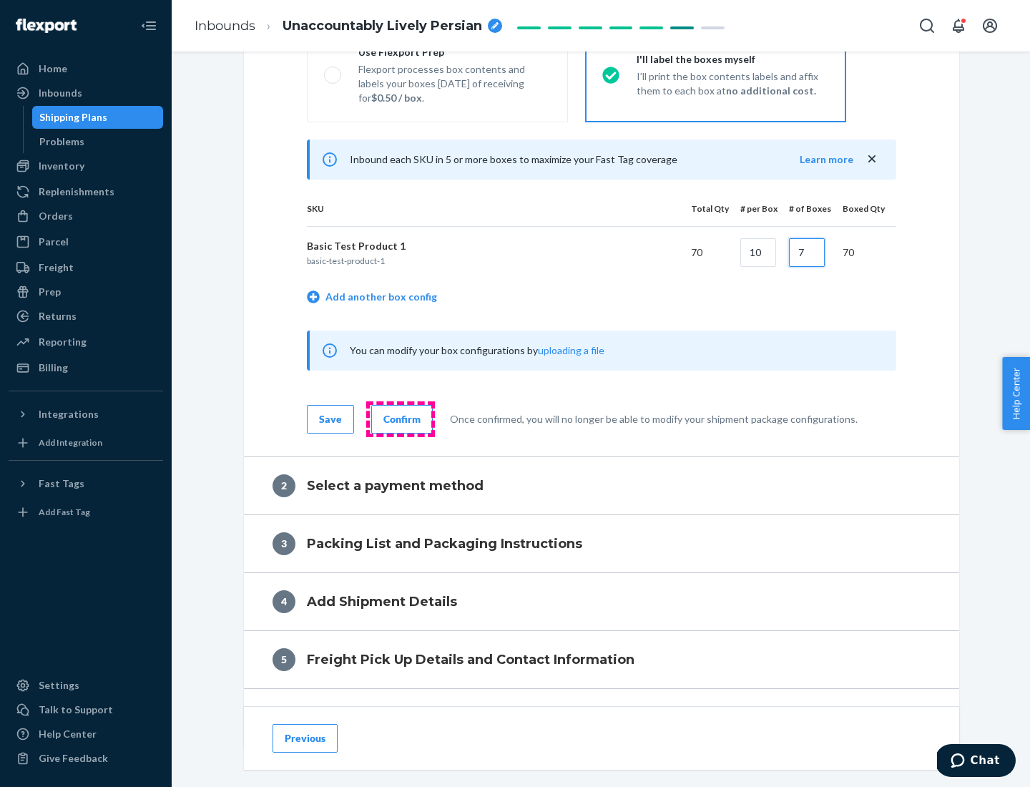
type input "7"
click at [400, 418] on div "Confirm" at bounding box center [401, 419] width 37 height 14
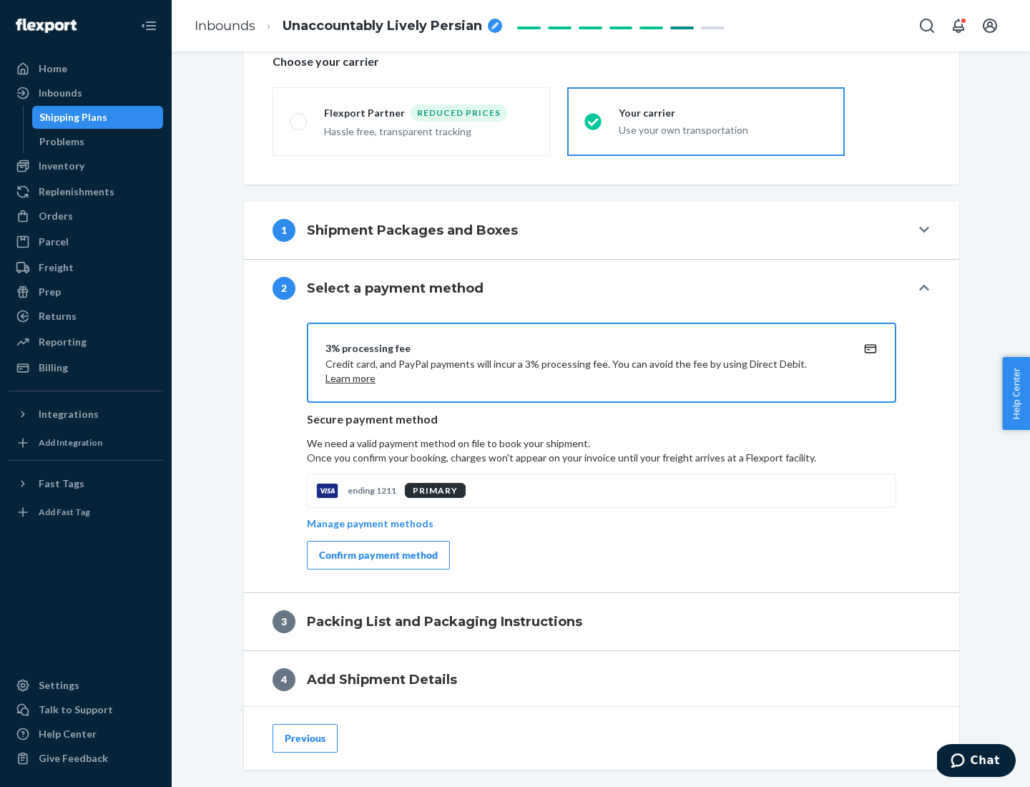
scroll to position [513, 0]
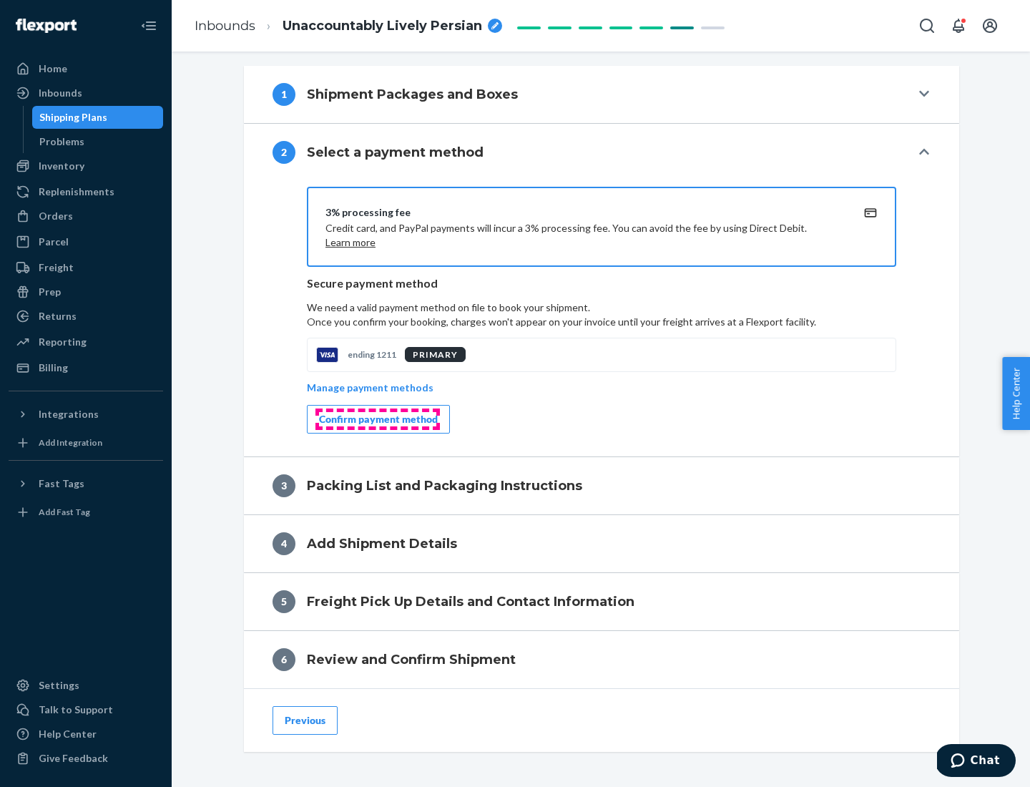
click at [377, 419] on div "Confirm payment method" at bounding box center [378, 419] width 119 height 14
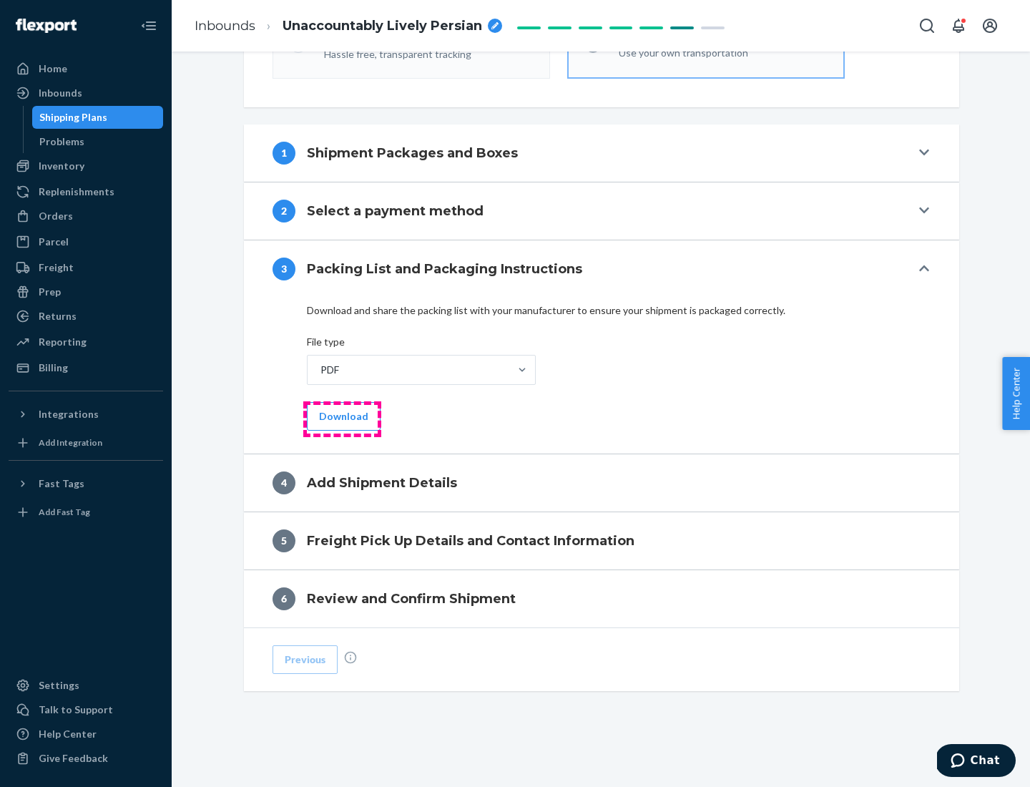
scroll to position [451, 0]
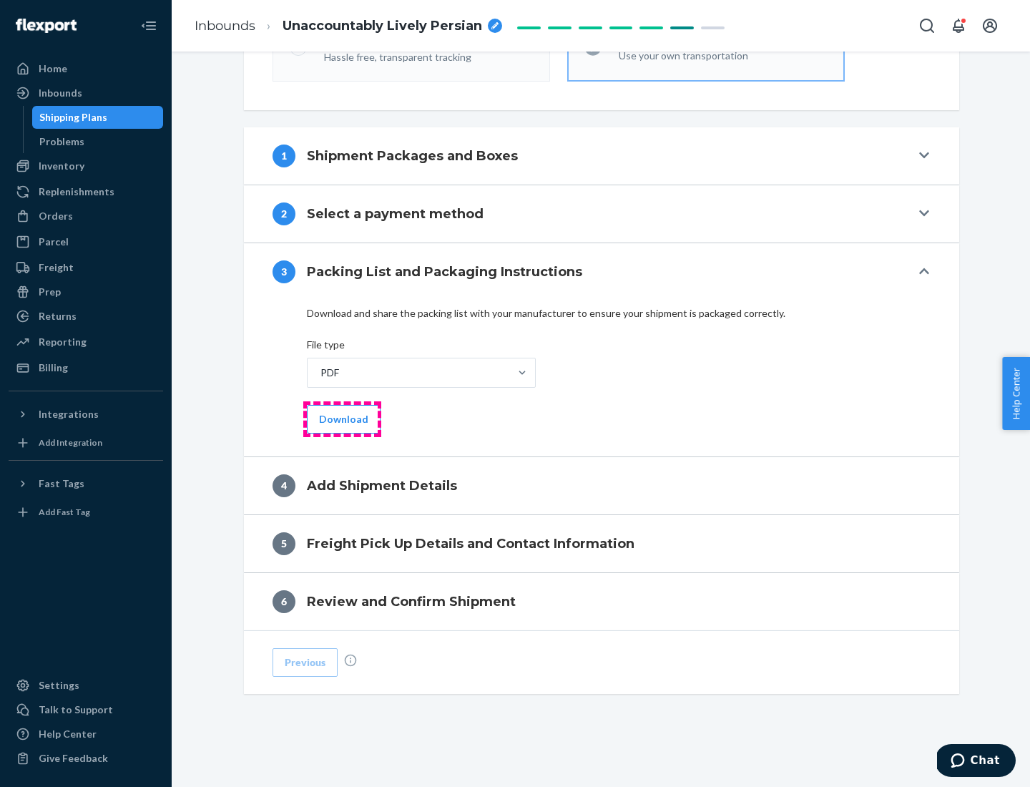
click at [342, 418] on button "Download" at bounding box center [344, 419] width 74 height 29
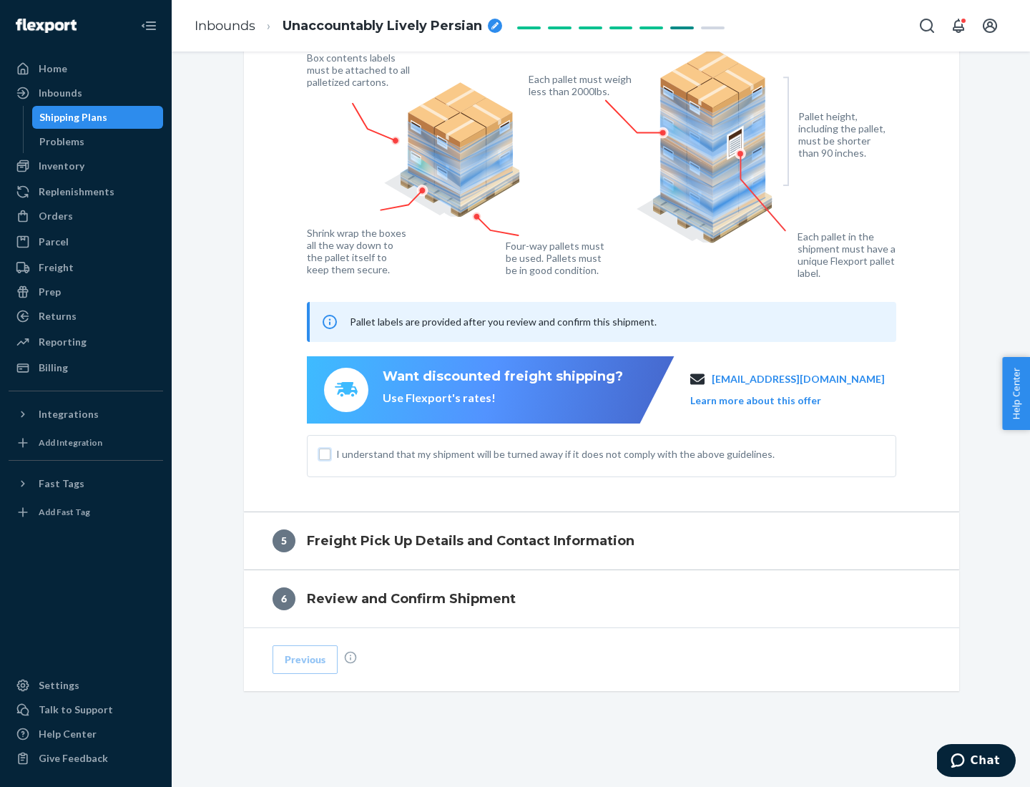
click at [325, 454] on input "I understand that my shipment will be turned away if it does not comply with th…" at bounding box center [324, 454] width 11 height 11
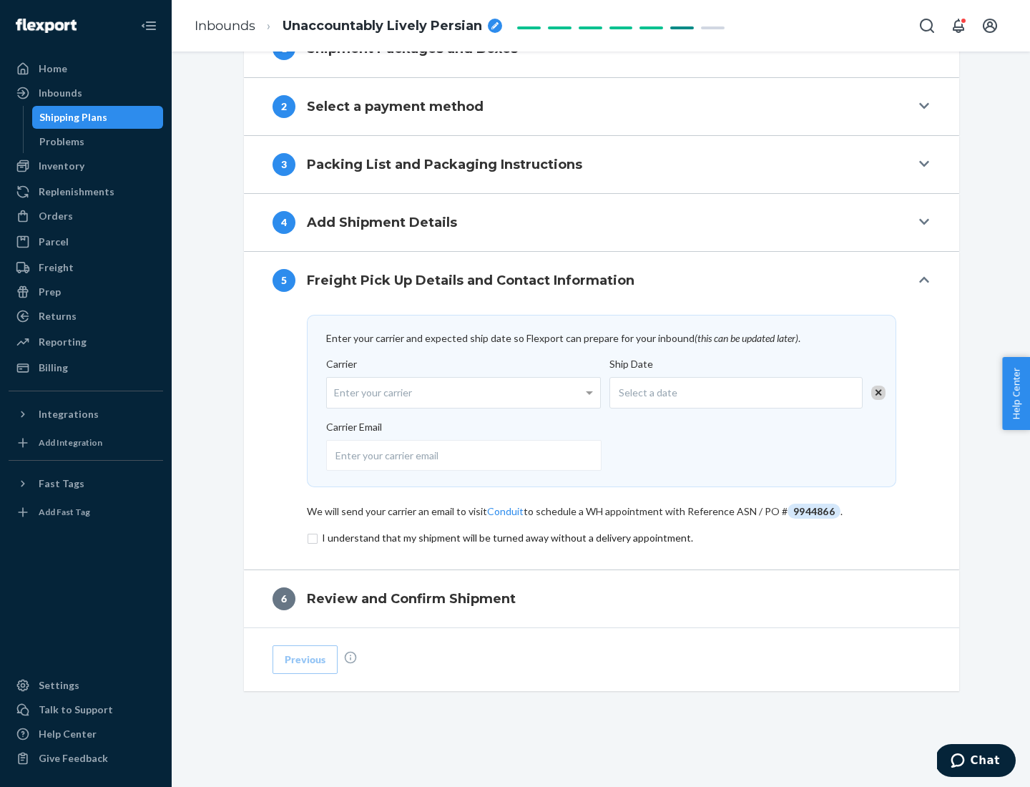
scroll to position [559, 0]
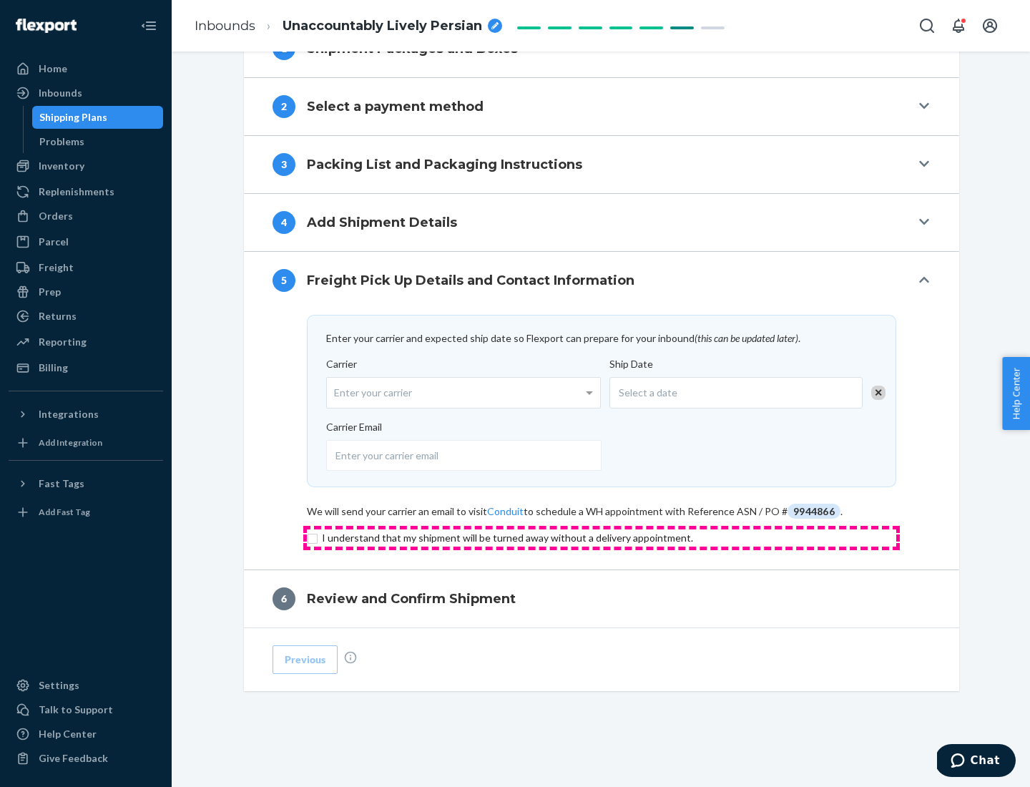
click at [602, 537] on input "checkbox" at bounding box center [601, 537] width 589 height 17
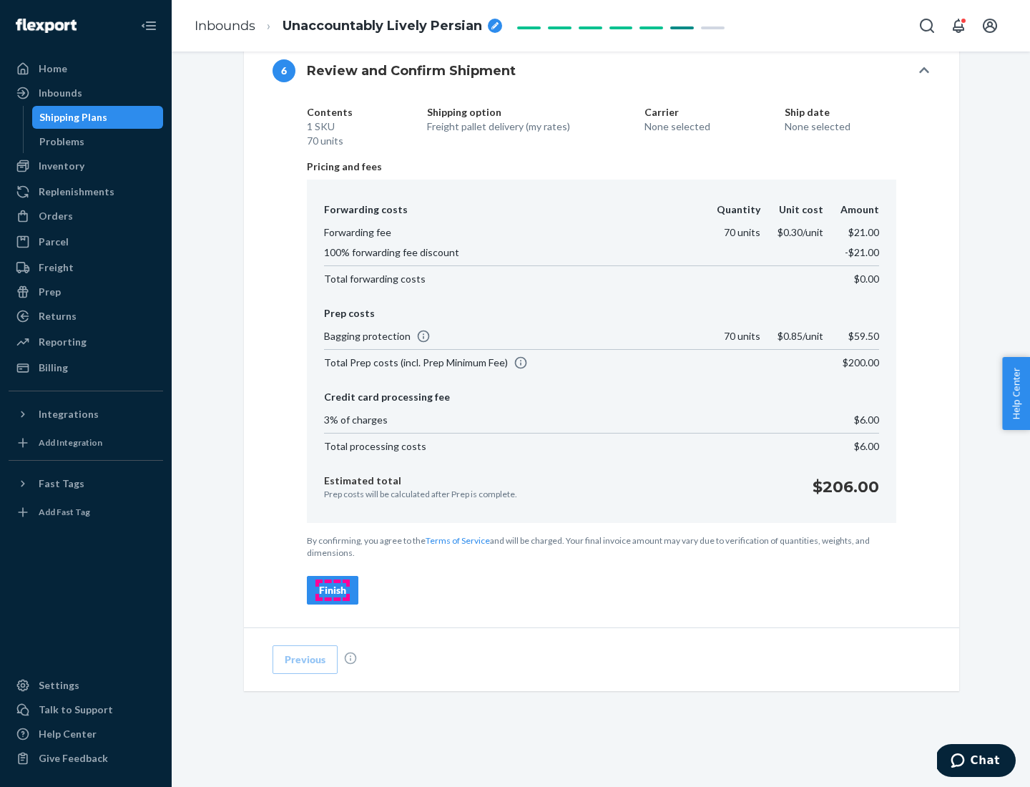
click at [333, 590] on div "Finish" at bounding box center [332, 590] width 27 height 14
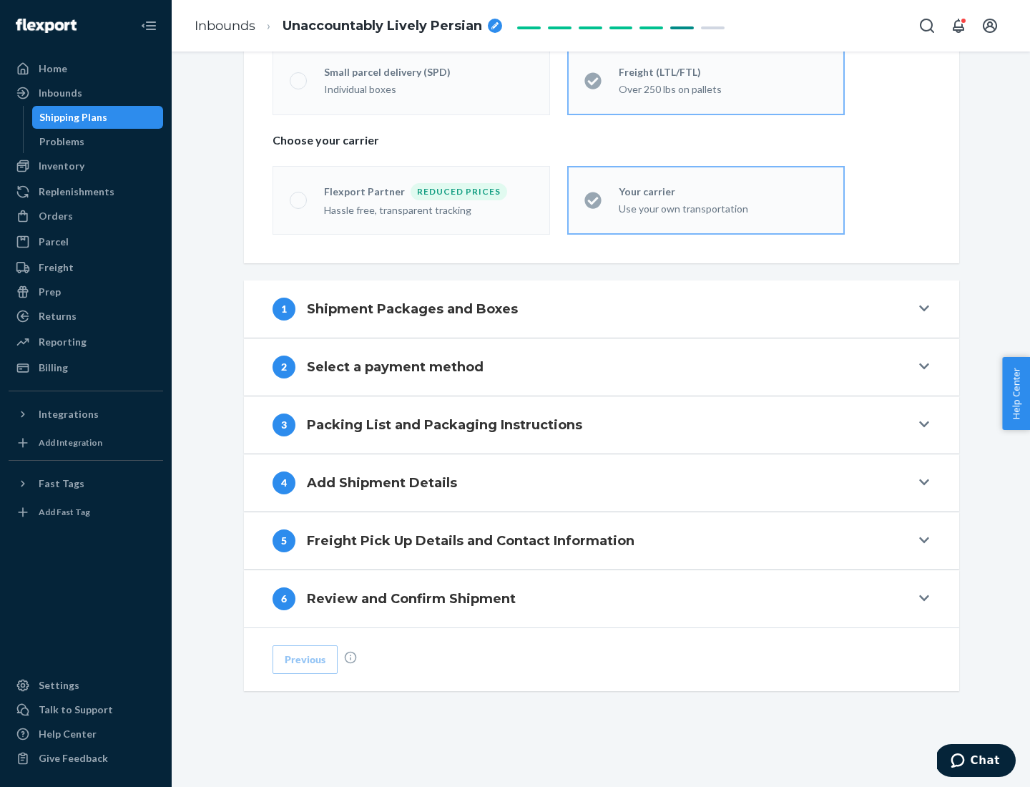
scroll to position [298, 0]
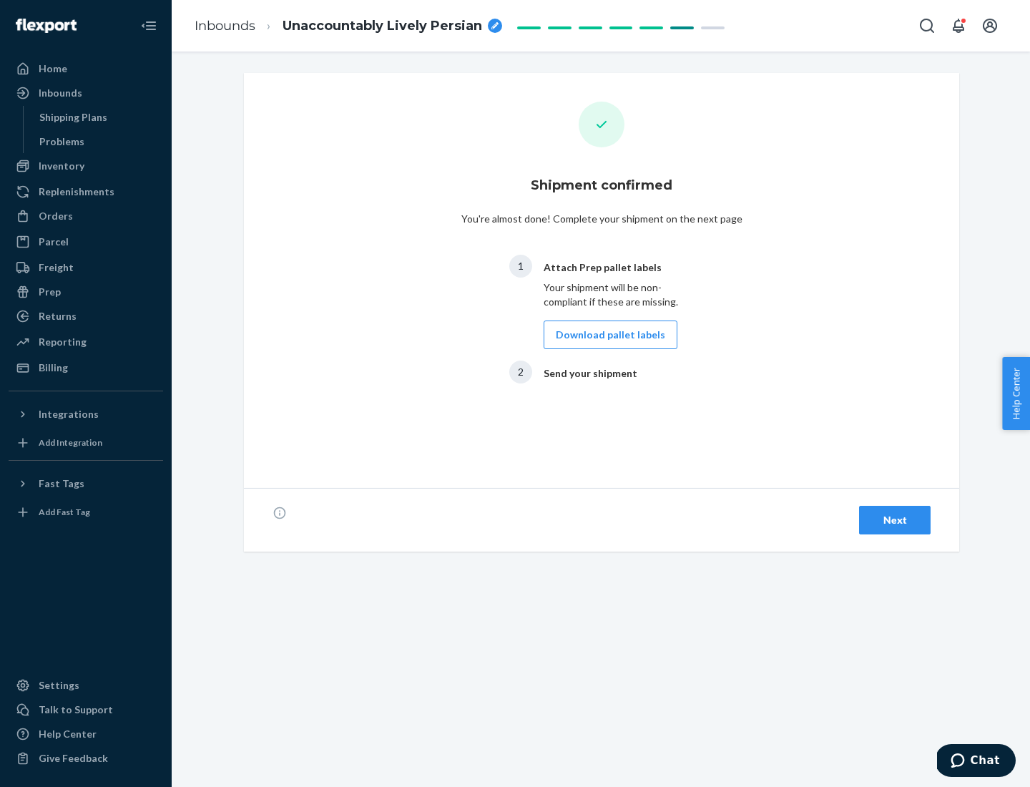
click at [607, 335] on button "Download pallet labels" at bounding box center [611, 334] width 134 height 29
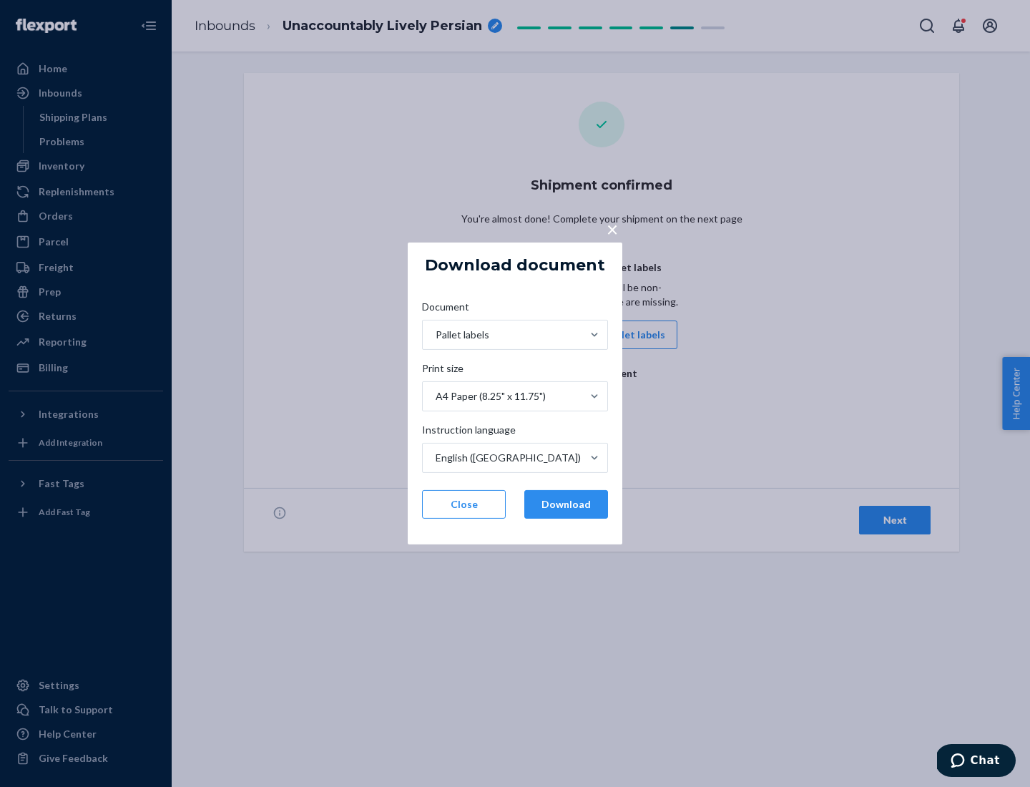
click at [566, 504] on button "Download" at bounding box center [566, 504] width 84 height 29
click at [612, 228] on span "×" at bounding box center [612, 229] width 11 height 24
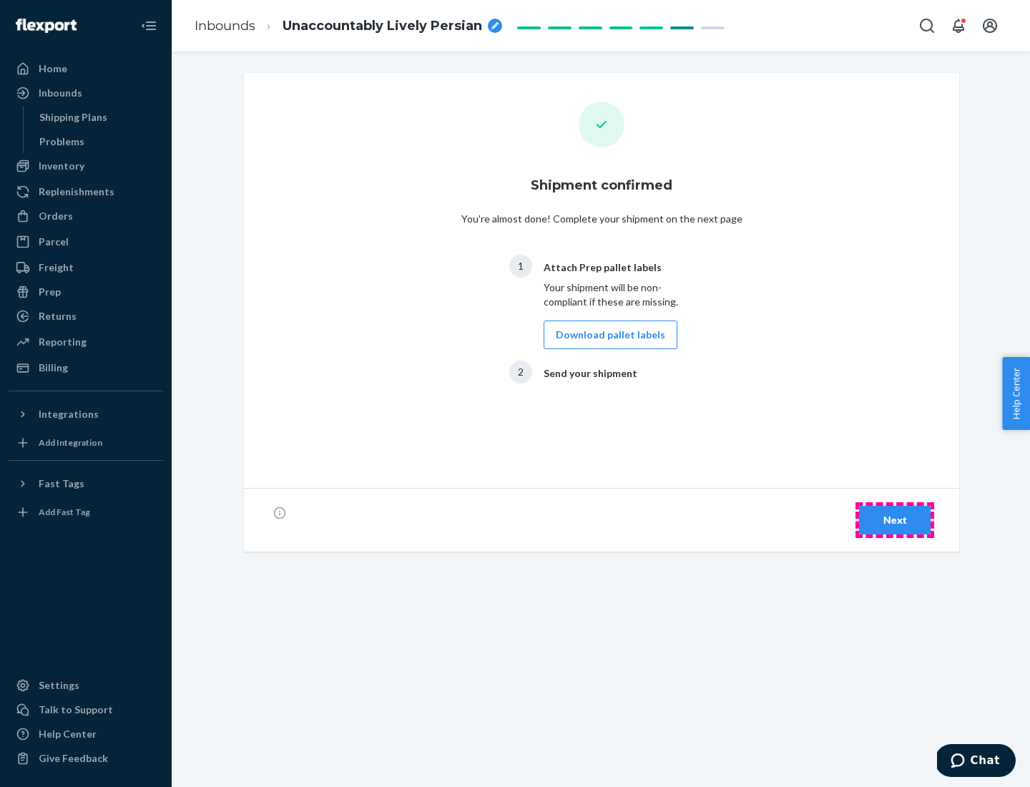
click at [895, 520] on div "Next" at bounding box center [894, 520] width 47 height 14
